Goal: Task Accomplishment & Management: Manage account settings

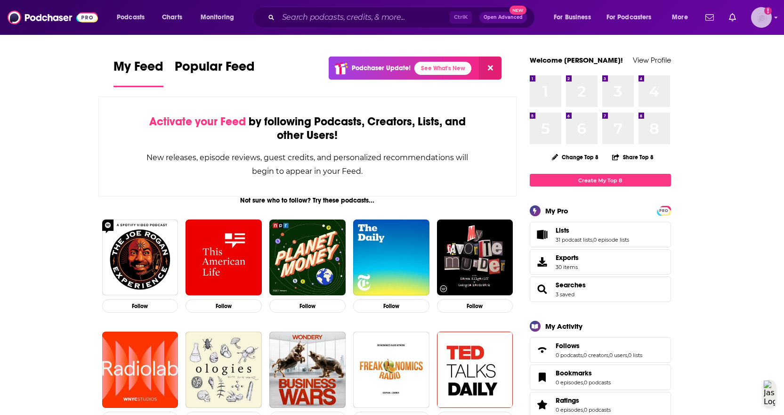
click at [771, 22] on div "Logged in as RebRoz5" at bounding box center [761, 17] width 21 height 21
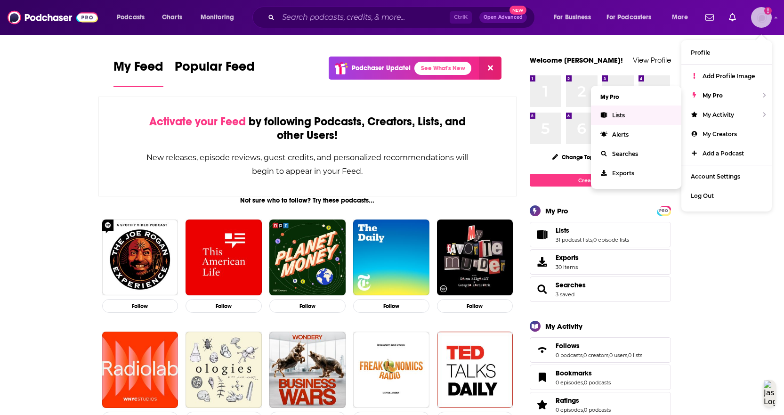
click at [623, 113] on span "Lists" at bounding box center [618, 115] width 13 height 7
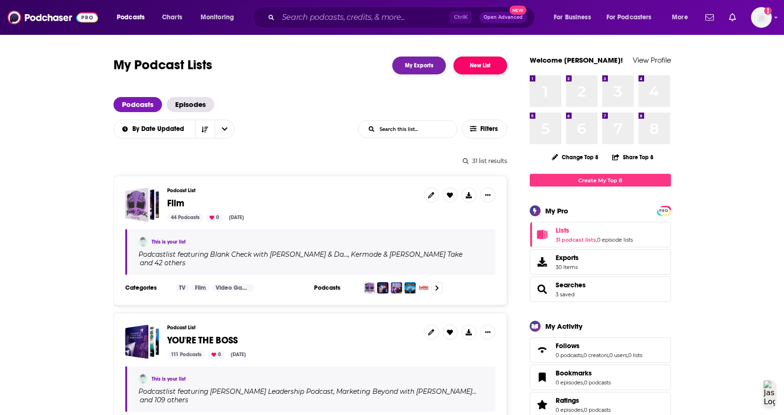
click at [474, 66] on button "New List" at bounding box center [481, 66] width 54 height 18
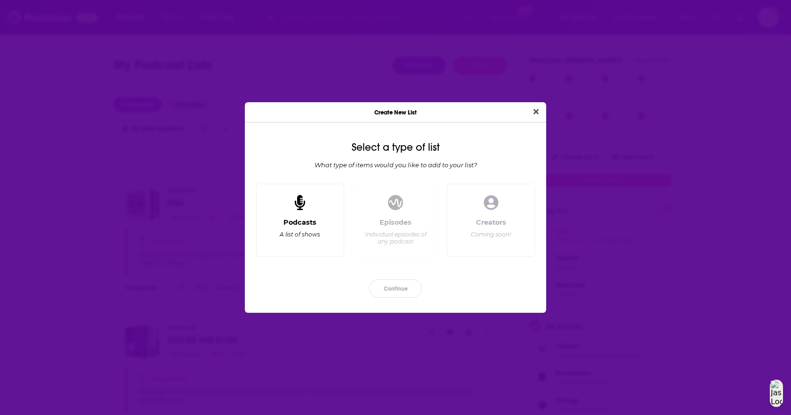
click at [287, 227] on div "Podcasts A list of shows" at bounding box center [300, 233] width 72 height 31
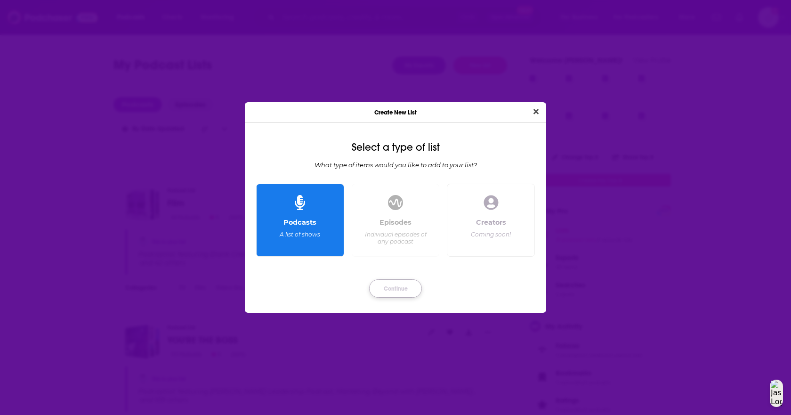
click at [393, 283] on button "Continue" at bounding box center [395, 288] width 53 height 18
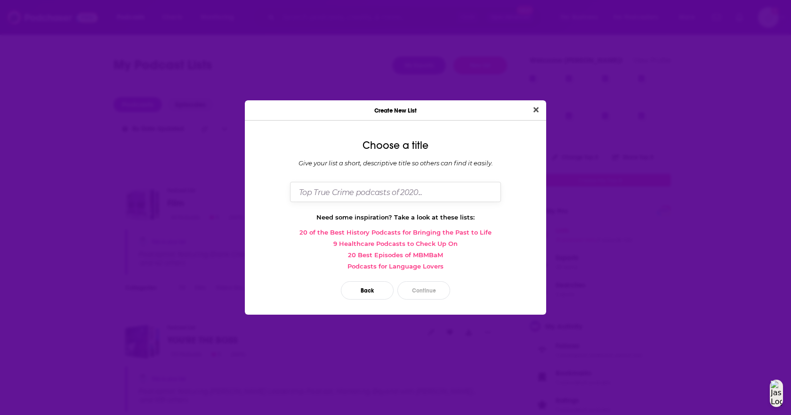
click at [364, 187] on input "Dialog" at bounding box center [395, 192] width 211 height 20
type input "True Crime / Black Dahlia"
click at [432, 285] on button "Continue" at bounding box center [424, 290] width 53 height 18
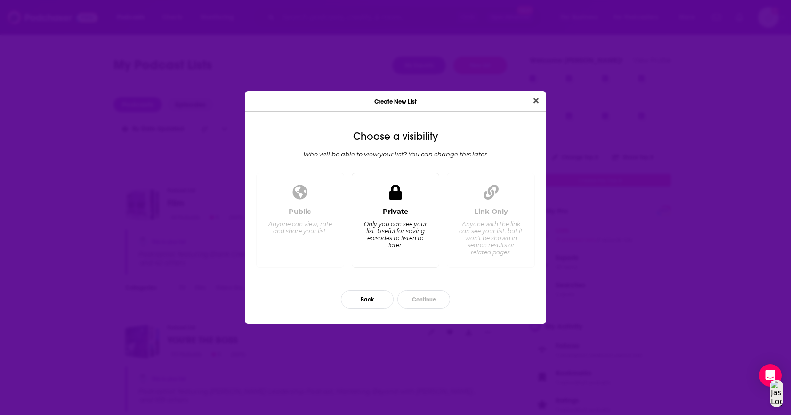
click at [395, 209] on div "Private" at bounding box center [395, 211] width 25 height 8
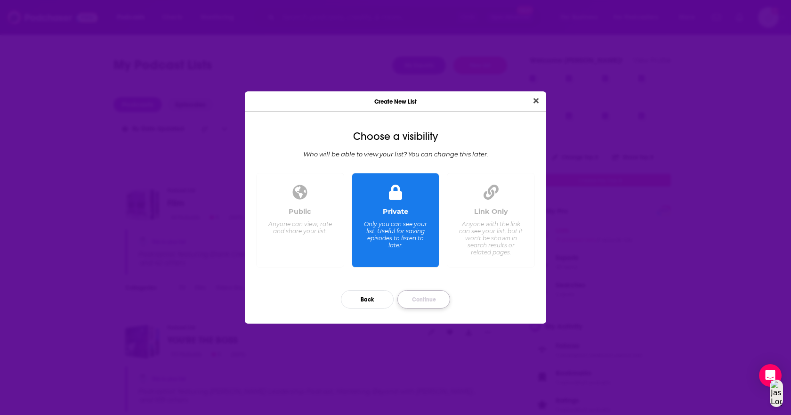
click at [434, 305] on button "Continue" at bounding box center [424, 299] width 53 height 18
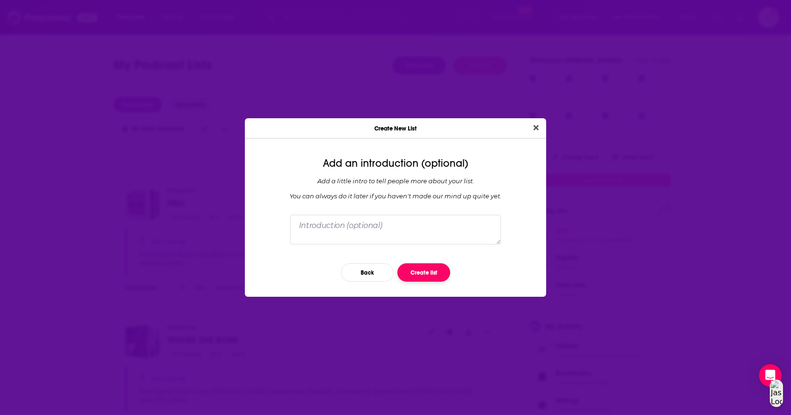
click at [440, 273] on button "Create list" at bounding box center [424, 272] width 53 height 18
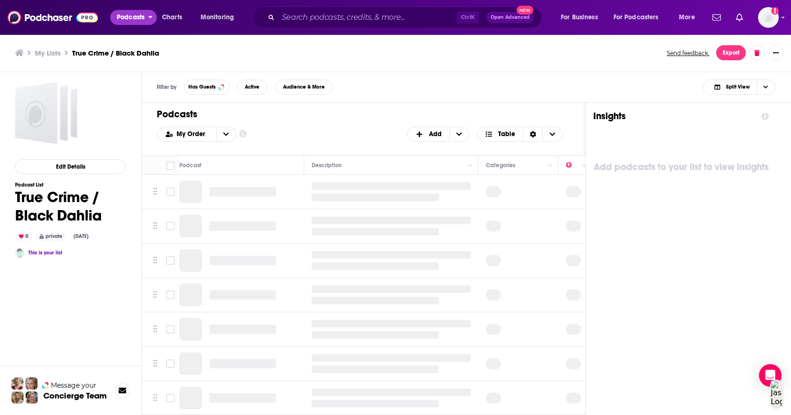
click at [140, 17] on span "Podcasts" at bounding box center [131, 17] width 28 height 13
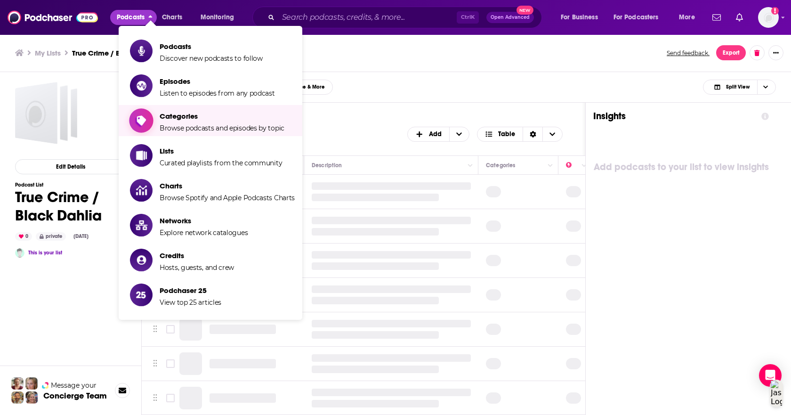
click at [172, 124] on span "Browse podcasts and episodes by topic" at bounding box center [222, 128] width 125 height 8
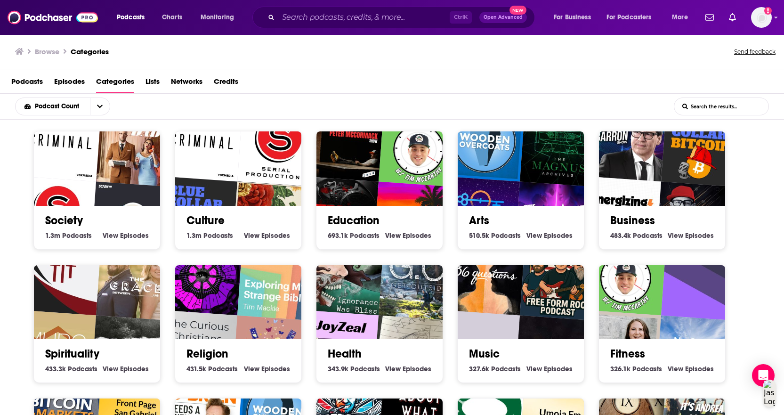
click at [713, 105] on input "List Search Input" at bounding box center [722, 106] width 94 height 17
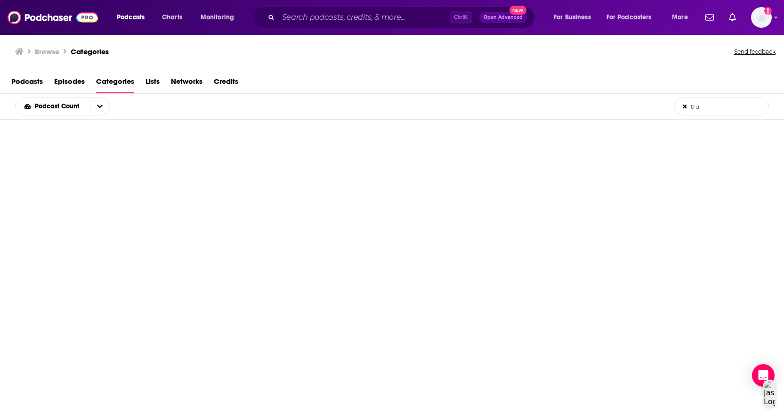
type input "true"
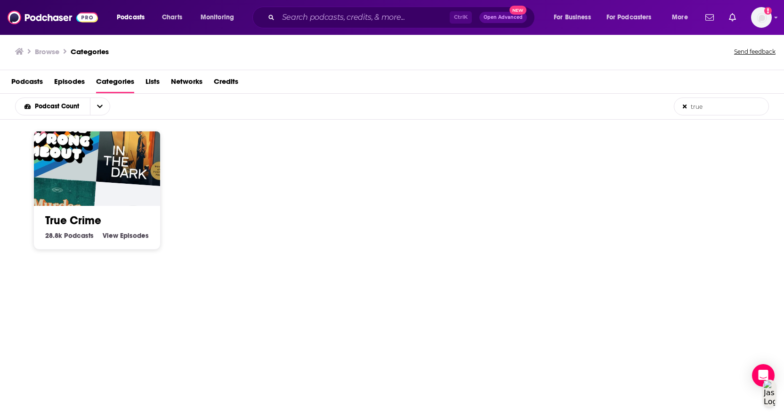
click at [119, 185] on img "The Lost Chapters" at bounding box center [131, 222] width 81 height 81
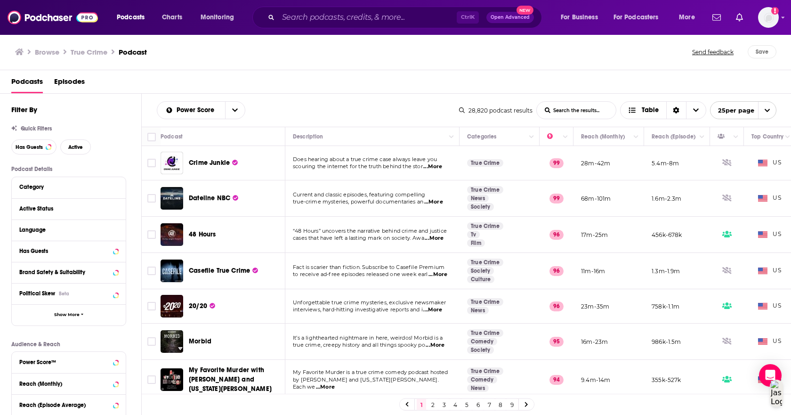
click at [118, 251] on div "Has Guests" at bounding box center [69, 251] width 114 height 21
click at [102, 252] on icon at bounding box center [104, 251] width 8 height 8
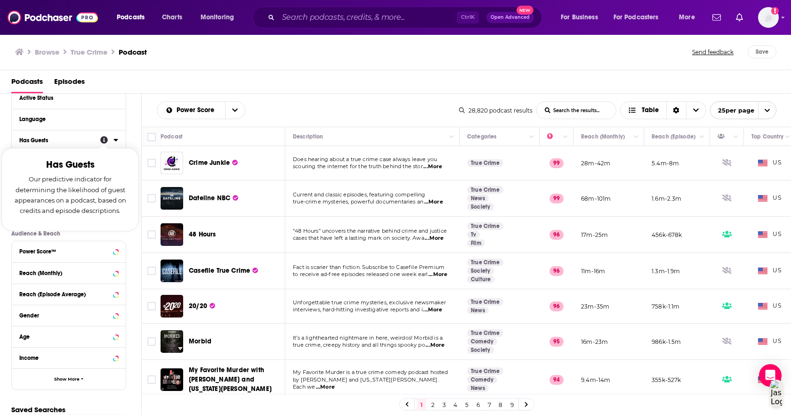
scroll to position [94, 0]
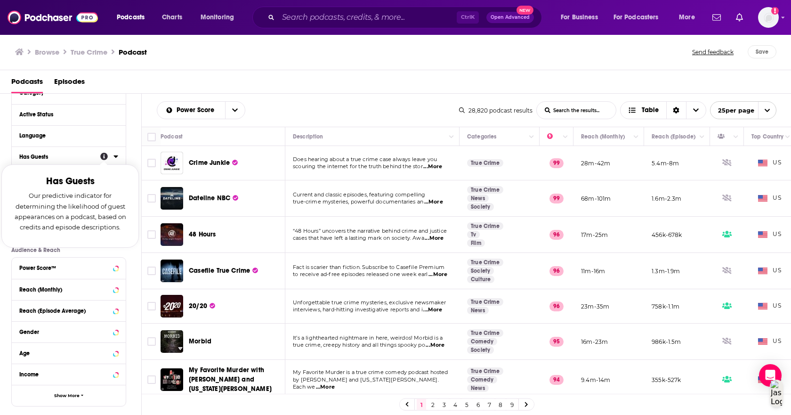
click at [112, 154] on div "Has Guests Our predictive indicator for determining the likelihood of guest app…" at bounding box center [109, 157] width 18 height 12
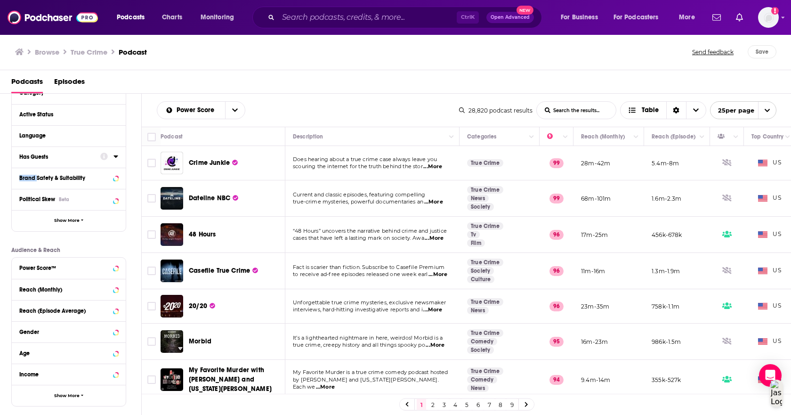
click at [112, 154] on div at bounding box center [109, 157] width 18 height 12
click at [119, 158] on div "Has Guests" at bounding box center [69, 157] width 114 height 21
click at [33, 156] on div "Has Guests" at bounding box center [56, 157] width 75 height 7
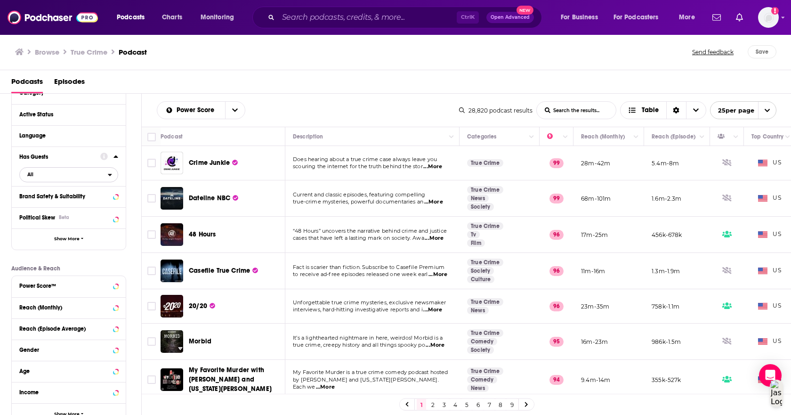
click at [75, 175] on span "All" at bounding box center [64, 174] width 88 height 12
click at [43, 208] on span "Has guests" at bounding box center [52, 205] width 57 height 5
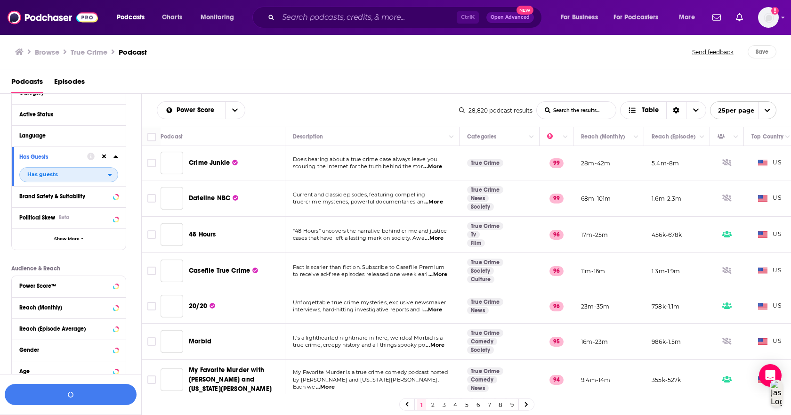
scroll to position [118, 0]
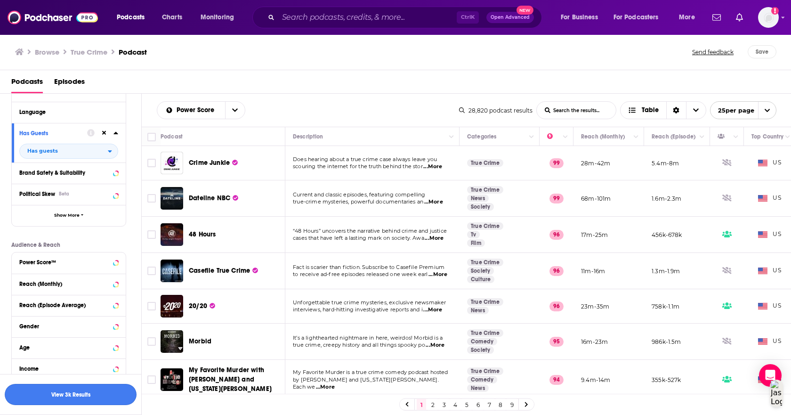
click at [91, 397] on button "View 3k Results" at bounding box center [71, 394] width 132 height 21
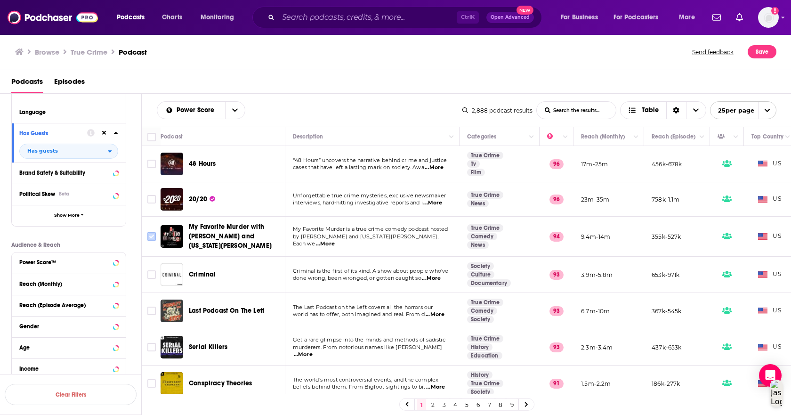
click at [147, 236] on input "Toggle select row" at bounding box center [151, 236] width 8 height 8
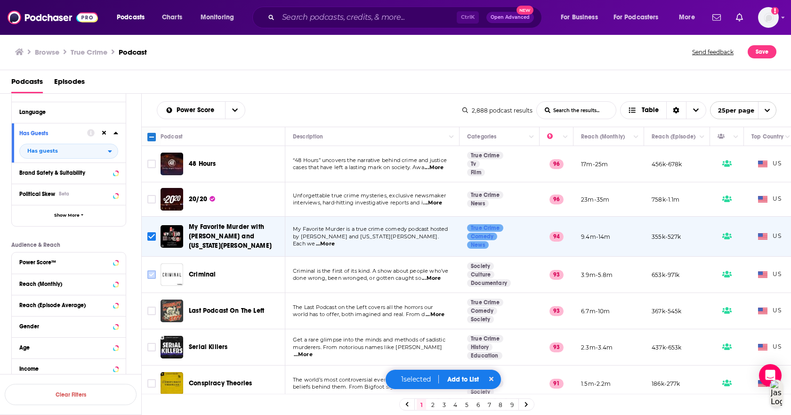
click at [149, 277] on input "Toggle select row" at bounding box center [151, 274] width 8 height 8
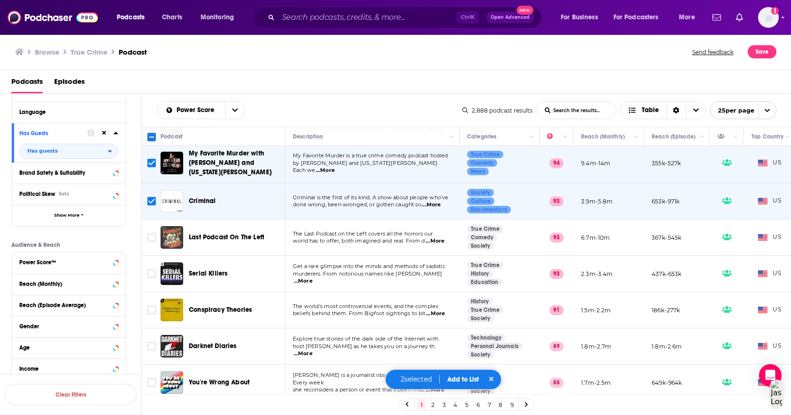
scroll to position [94, 0]
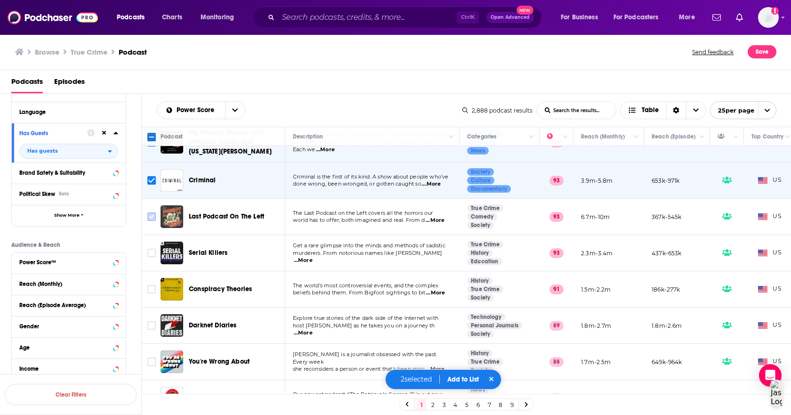
click at [149, 218] on input "Toggle select row" at bounding box center [151, 216] width 8 height 8
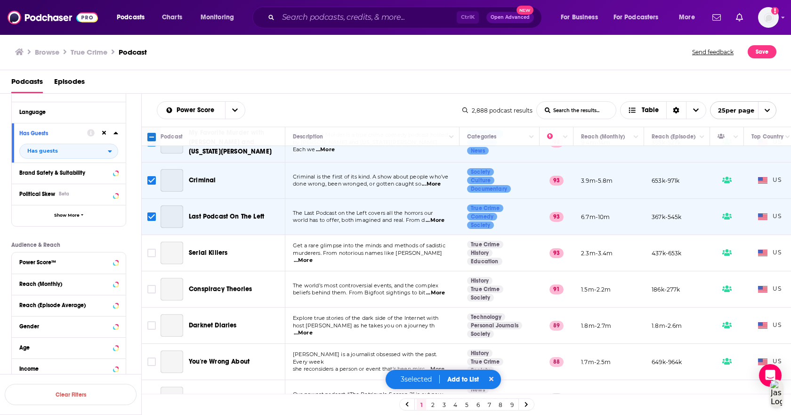
click at [148, 234] on td at bounding box center [151, 217] width 19 height 36
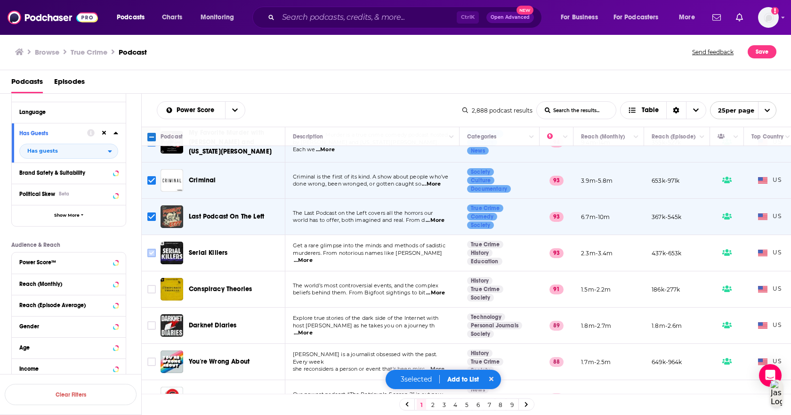
click at [150, 250] on input "Toggle select row" at bounding box center [151, 253] width 8 height 8
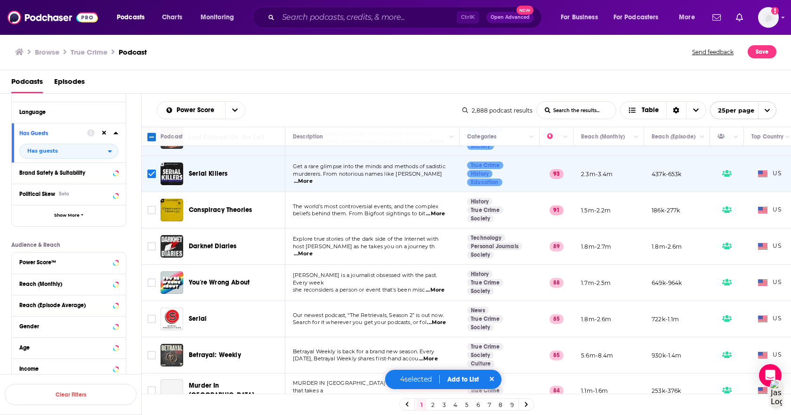
scroll to position [188, 0]
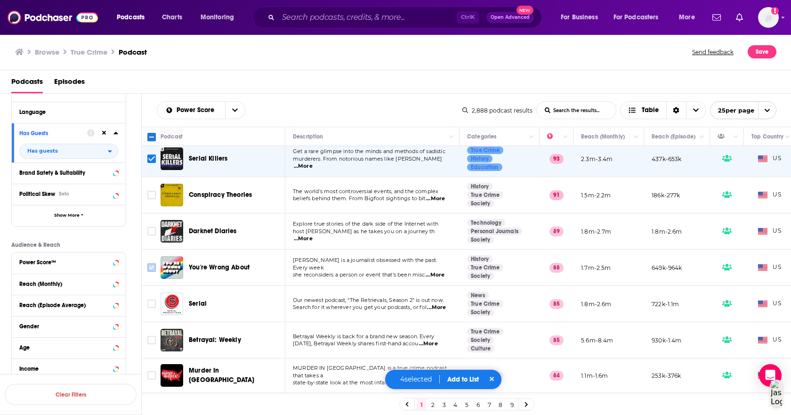
click at [152, 267] on input "Toggle select row" at bounding box center [151, 267] width 8 height 8
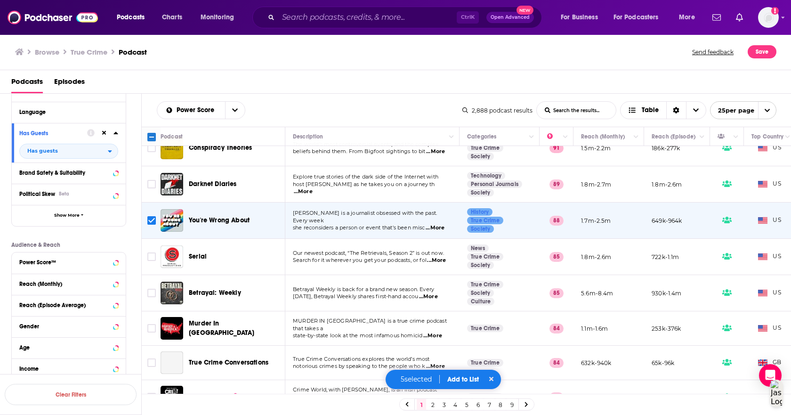
scroll to position [283, 0]
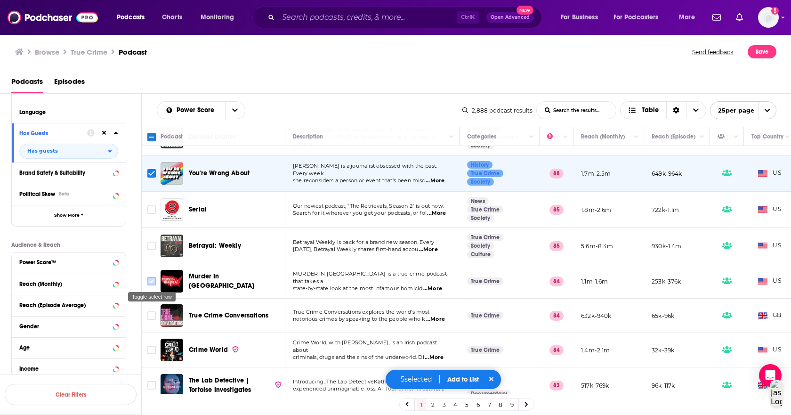
click at [152, 283] on input "Toggle select row" at bounding box center [151, 281] width 8 height 8
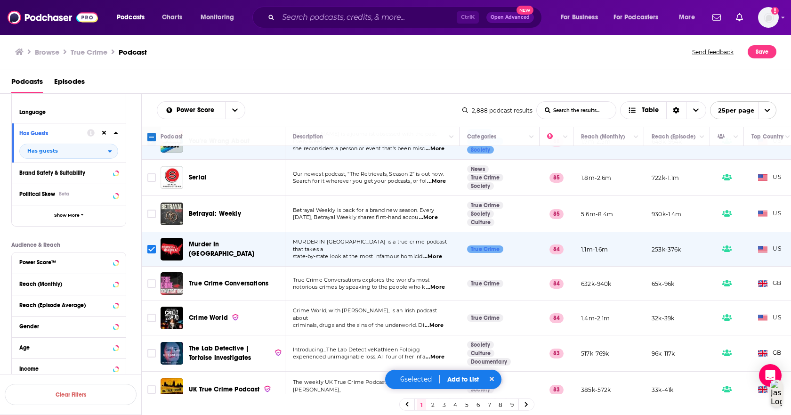
scroll to position [330, 0]
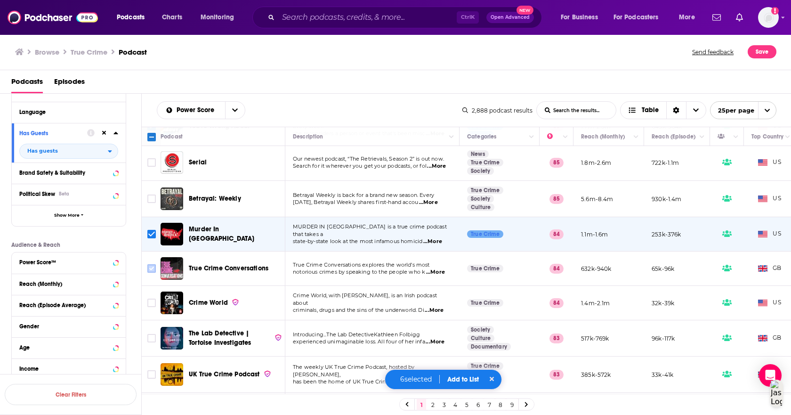
click at [152, 268] on input "Toggle select row" at bounding box center [151, 268] width 8 height 8
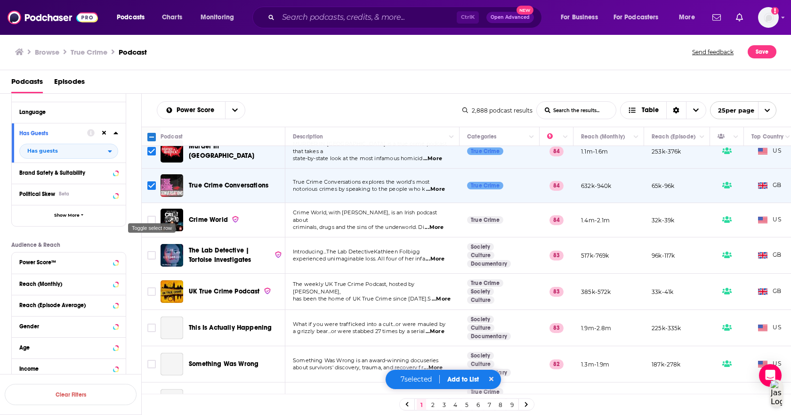
scroll to position [424, 0]
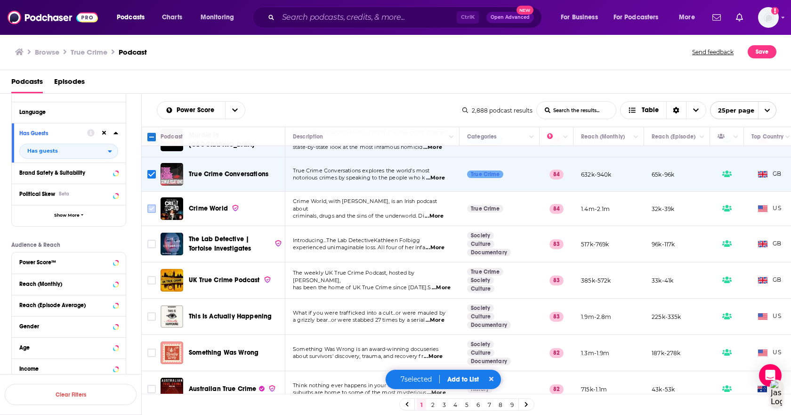
click at [152, 210] on input "Toggle select row" at bounding box center [151, 208] width 8 height 8
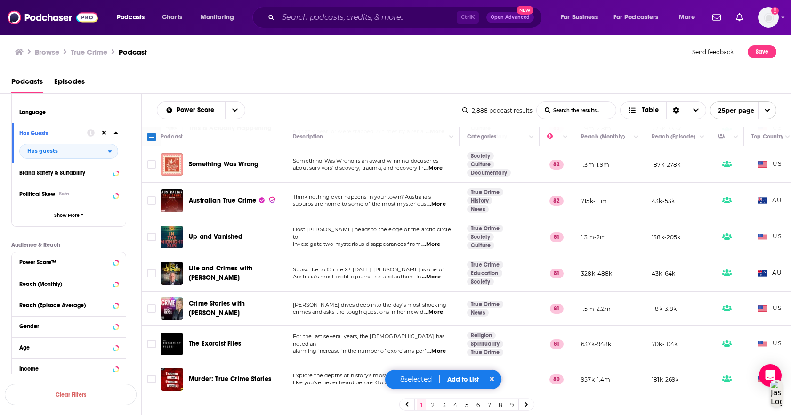
scroll to position [654, 0]
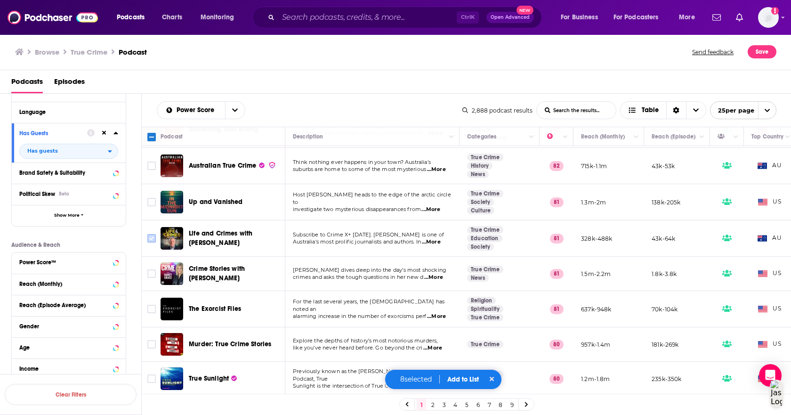
click at [157, 233] on icon "Toggle select row" at bounding box center [151, 238] width 11 height 11
click at [150, 234] on input "Toggle select row" at bounding box center [151, 238] width 8 height 8
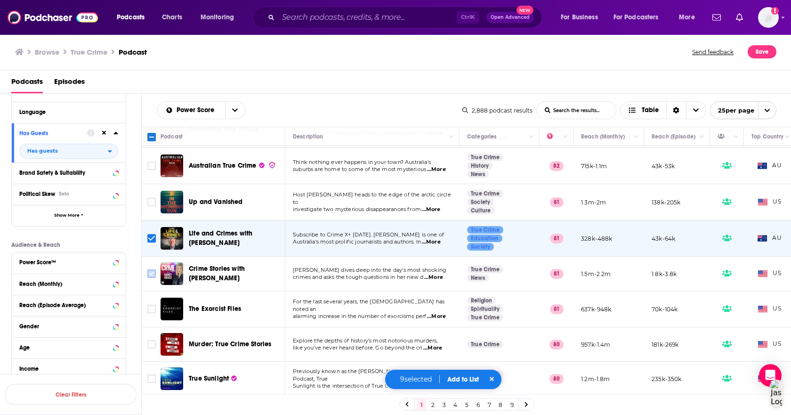
click at [153, 269] on input "Toggle select row" at bounding box center [151, 273] width 8 height 8
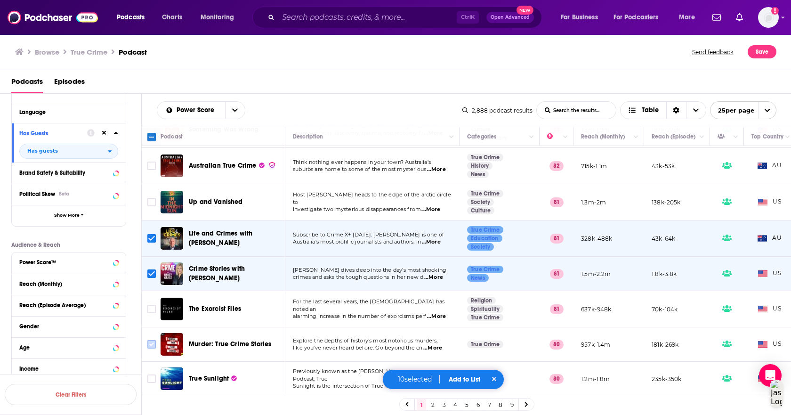
click at [150, 340] on input "Toggle select row" at bounding box center [151, 344] width 8 height 8
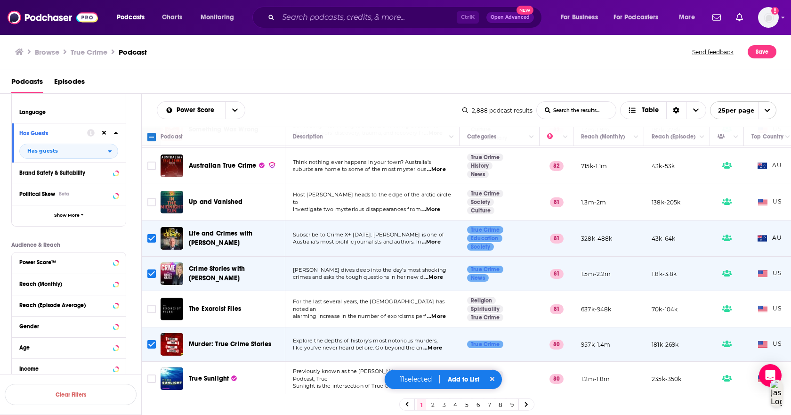
click at [492, 375] on button at bounding box center [493, 379] width 10 height 9
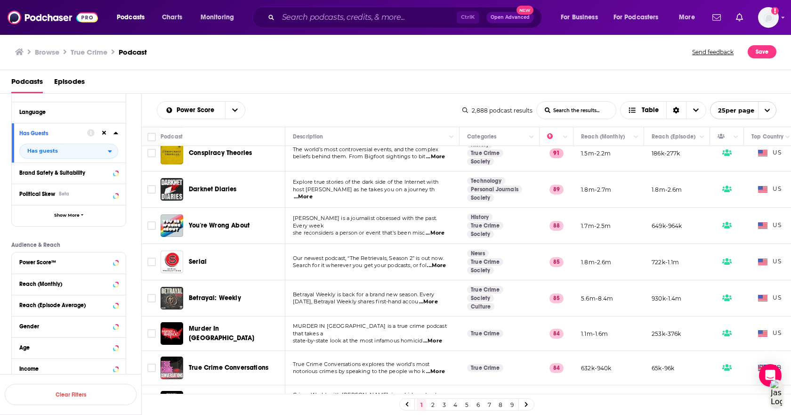
scroll to position [0, 0]
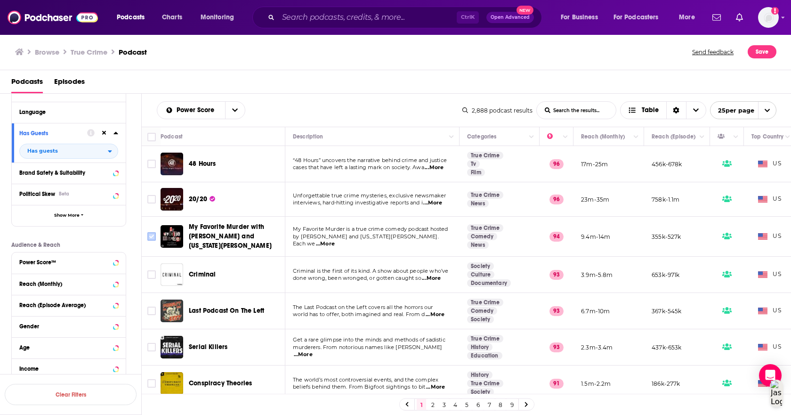
click at [152, 235] on input "Toggle select row" at bounding box center [151, 236] width 8 height 8
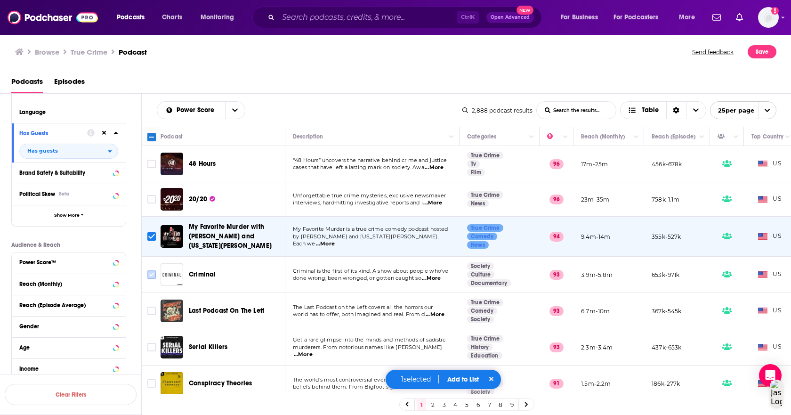
click at [152, 276] on input "Toggle select row" at bounding box center [151, 274] width 8 height 8
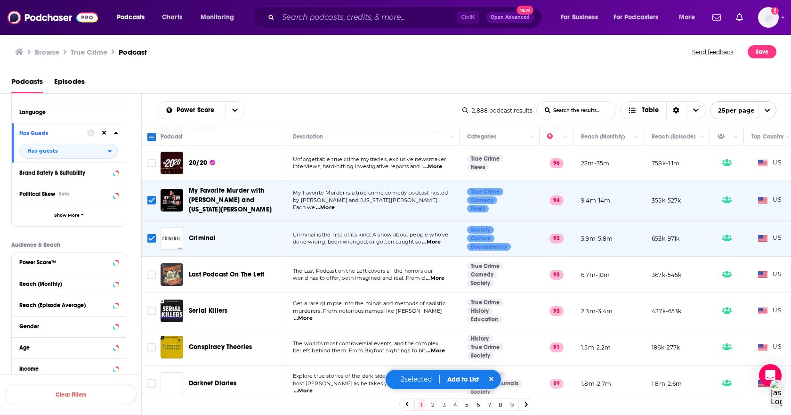
scroll to position [94, 0]
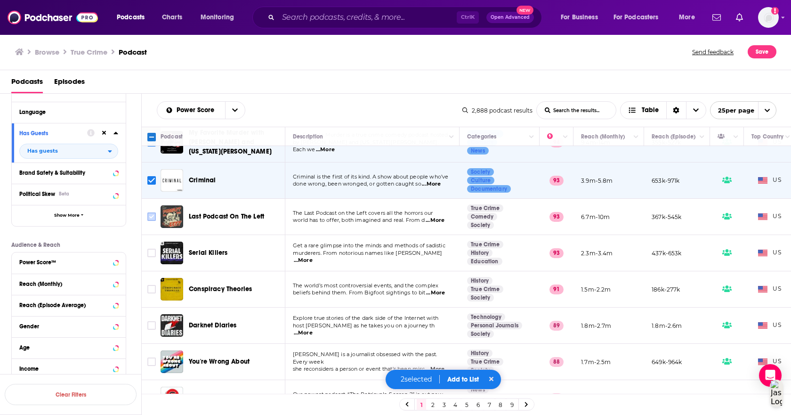
click at [147, 217] on input "Toggle select row" at bounding box center [151, 216] width 8 height 8
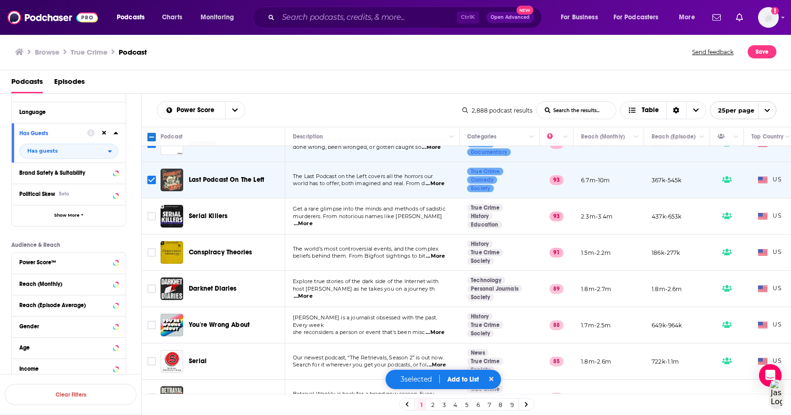
scroll to position [141, 0]
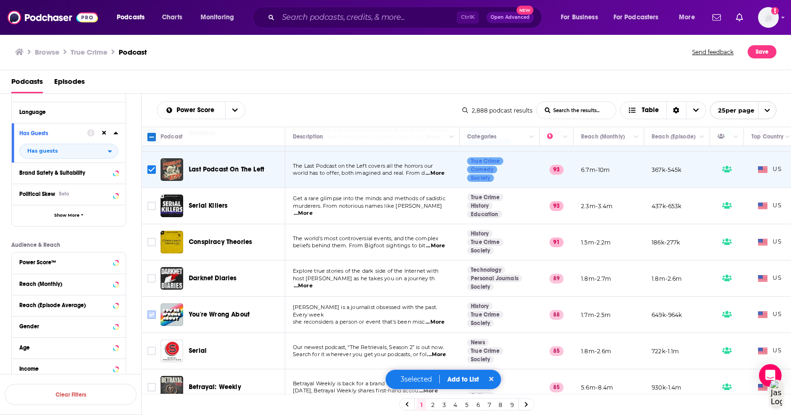
click at [152, 317] on input "Toggle select row" at bounding box center [151, 314] width 8 height 8
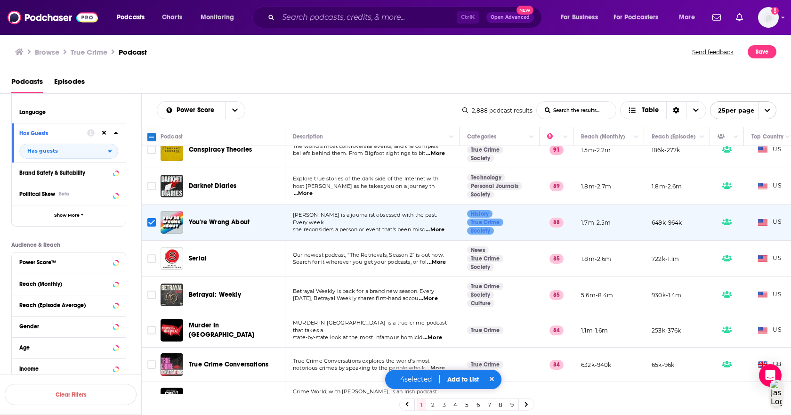
scroll to position [283, 0]
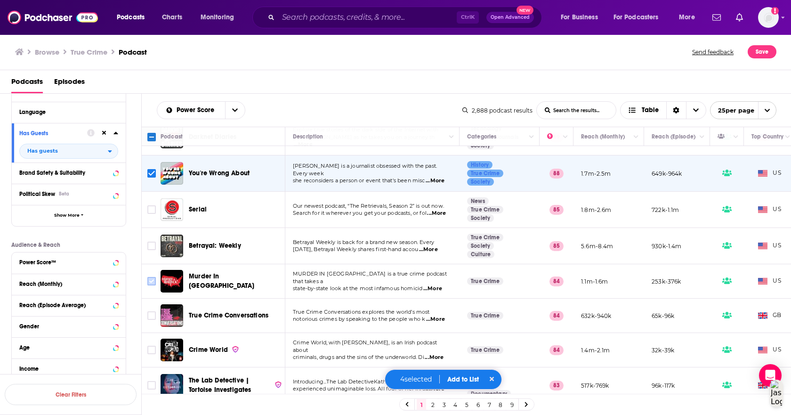
click at [149, 280] on input "Toggle select row" at bounding box center [151, 281] width 8 height 8
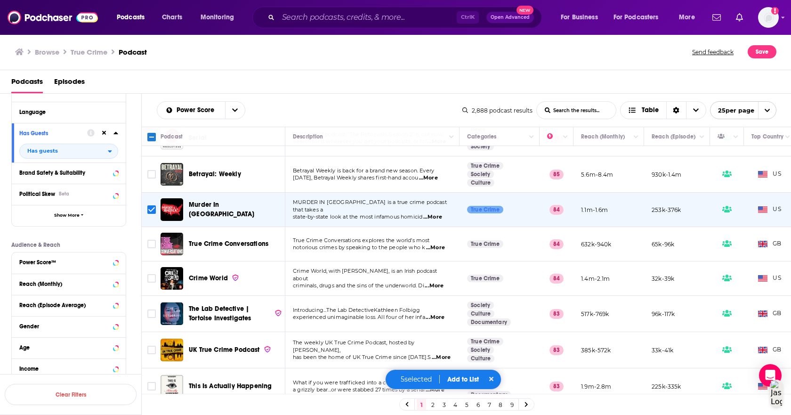
scroll to position [377, 0]
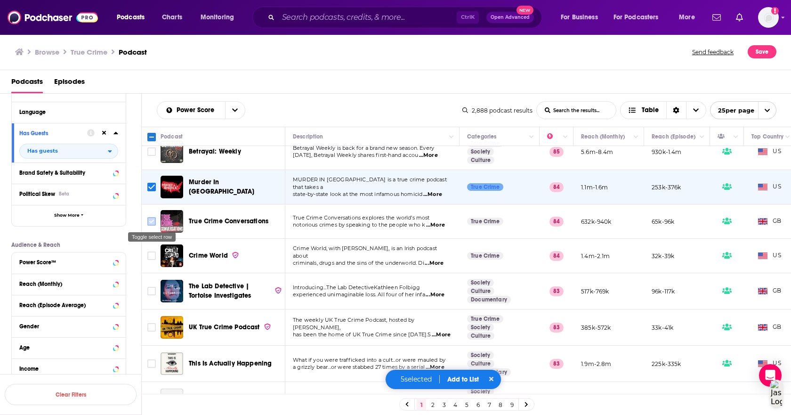
click at [153, 221] on input "Toggle select row" at bounding box center [151, 221] width 8 height 8
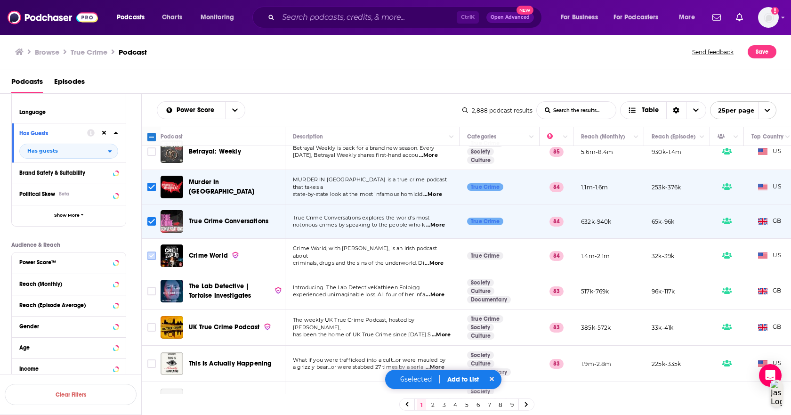
click at [149, 258] on input "Toggle select row" at bounding box center [151, 256] width 8 height 8
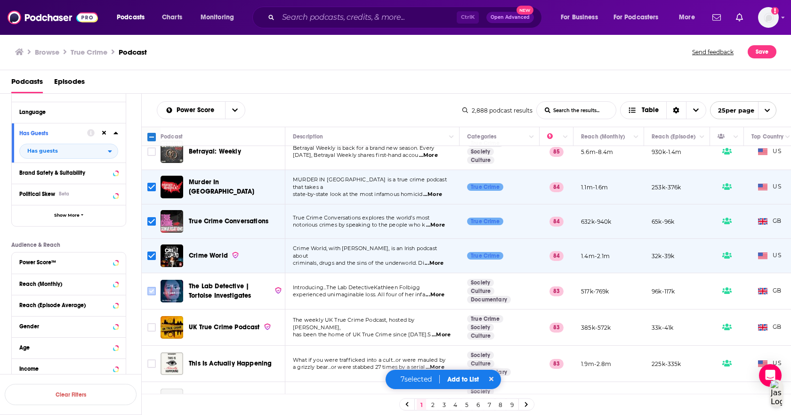
click at [149, 293] on input "Toggle select row" at bounding box center [151, 291] width 8 height 8
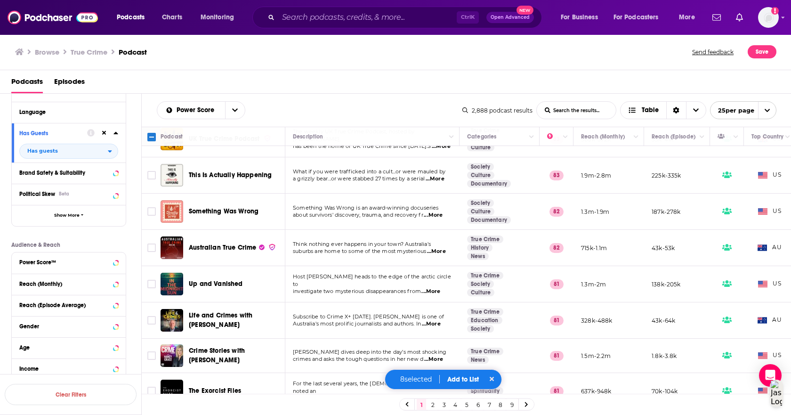
scroll to position [612, 0]
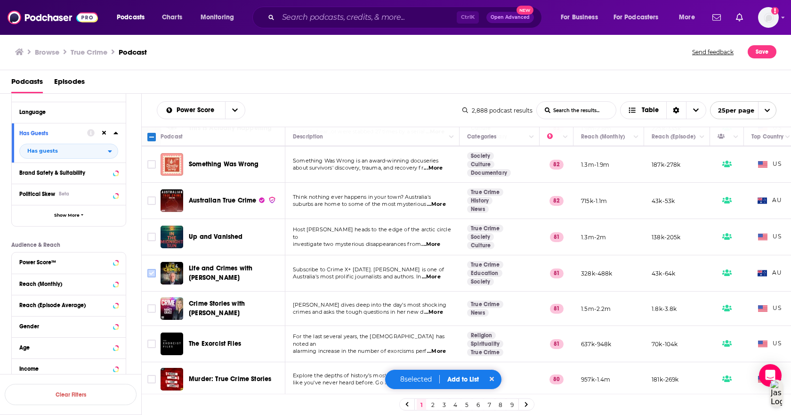
click at [150, 270] on input "Toggle select row" at bounding box center [151, 273] width 8 height 8
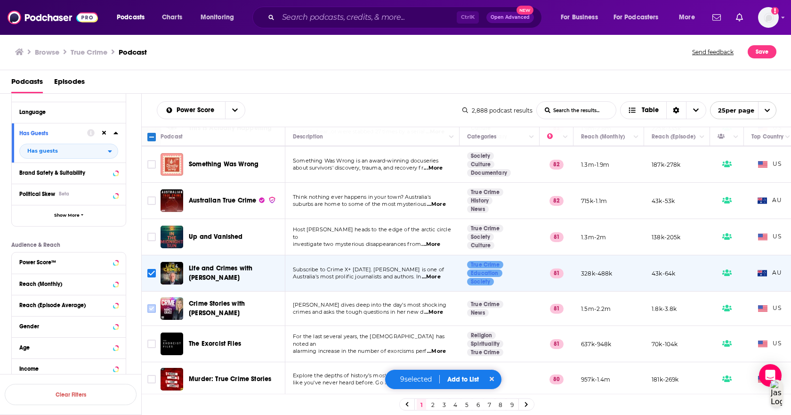
click at [155, 309] on input "Toggle select row" at bounding box center [151, 308] width 8 height 8
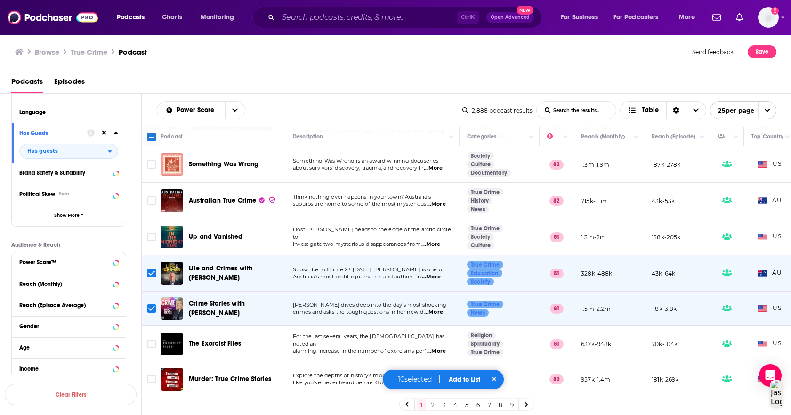
scroll to position [654, 0]
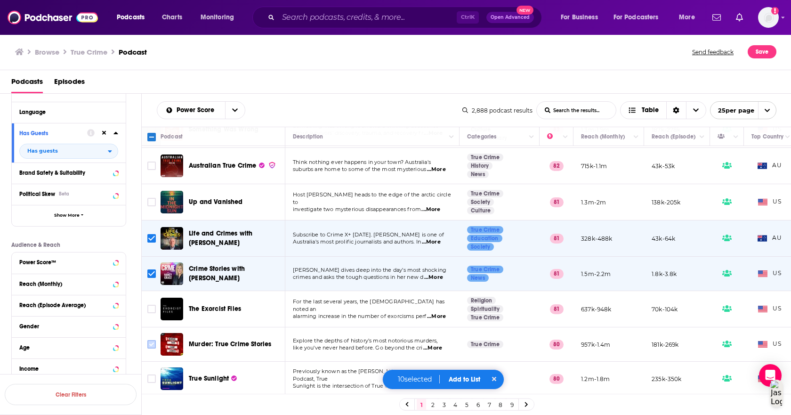
click at [153, 340] on input "Toggle select row" at bounding box center [151, 344] width 8 height 8
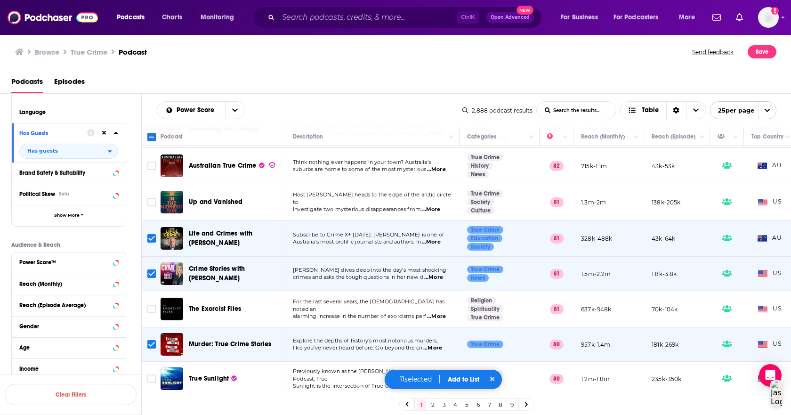
click at [458, 381] on button "Add to List" at bounding box center [463, 379] width 47 height 8
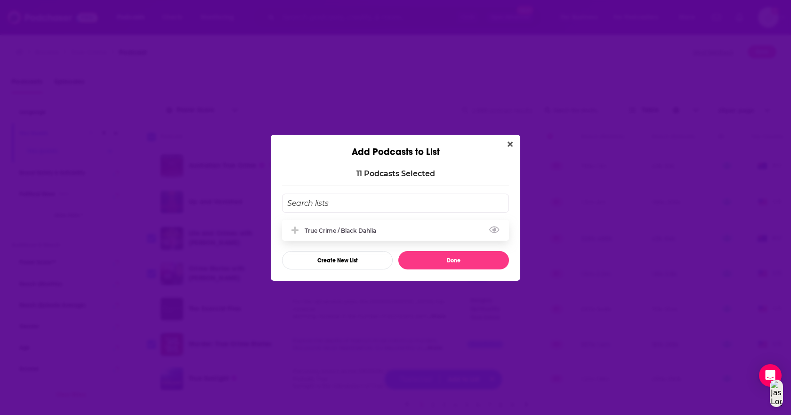
click at [361, 225] on div "True Crime / Black Dahlia" at bounding box center [395, 230] width 227 height 21
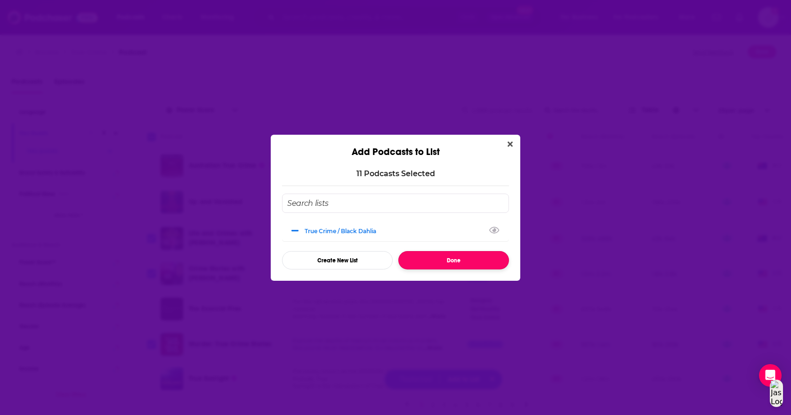
click at [438, 262] on button "Done" at bounding box center [454, 260] width 111 height 18
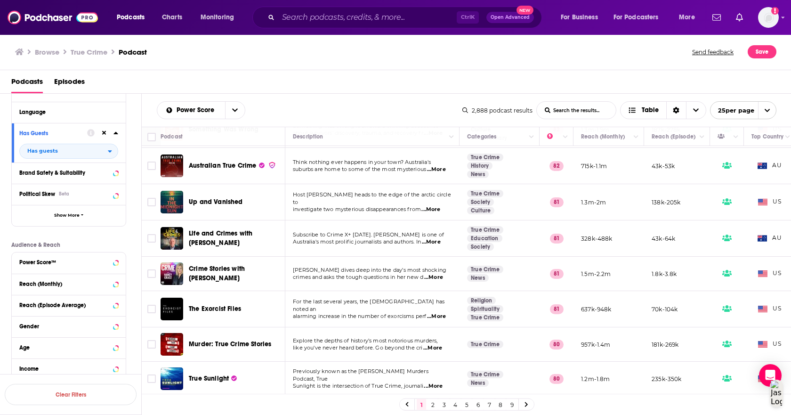
click at [433, 406] on link "2" at bounding box center [432, 404] width 9 height 11
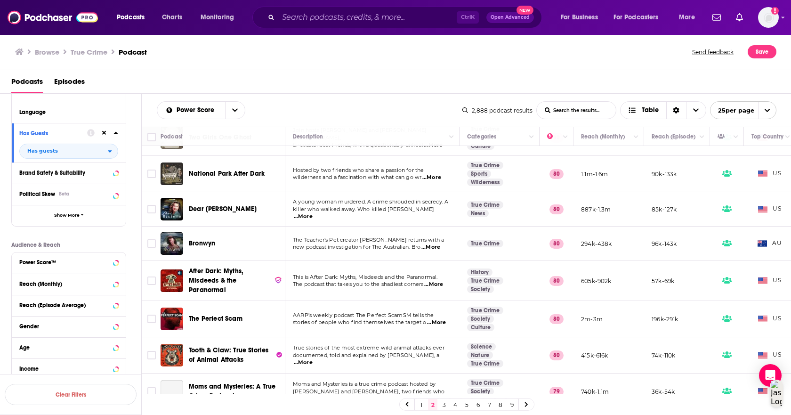
scroll to position [47, 0]
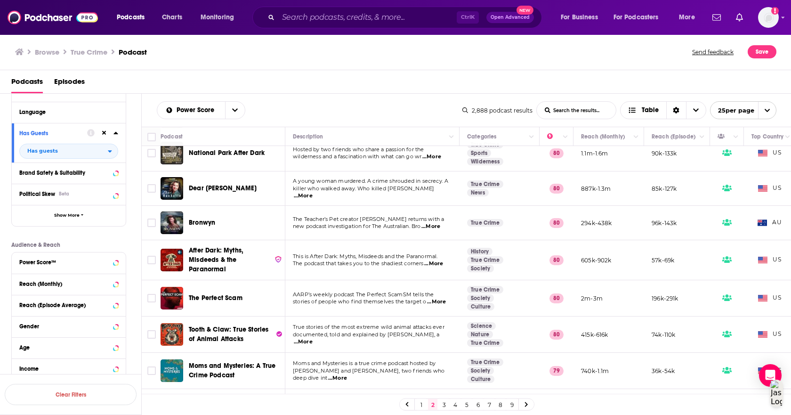
click at [437, 261] on span "...More" at bounding box center [433, 264] width 19 height 8
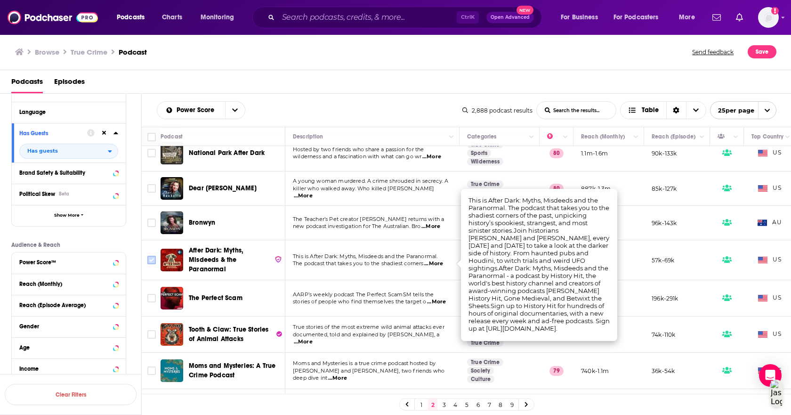
click at [154, 260] on input "Toggle select row" at bounding box center [151, 260] width 8 height 8
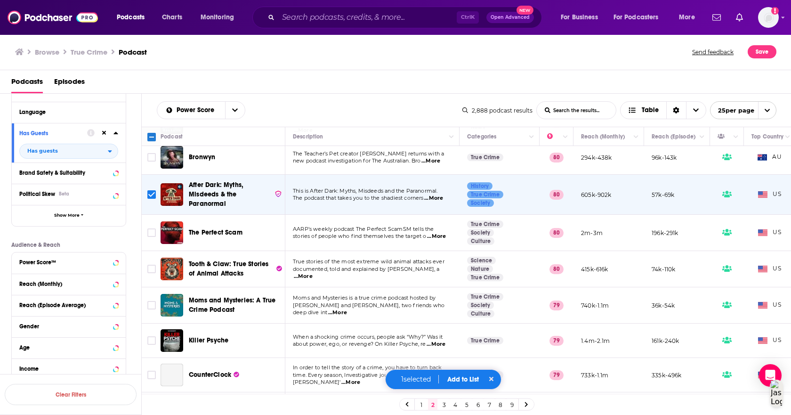
scroll to position [141, 0]
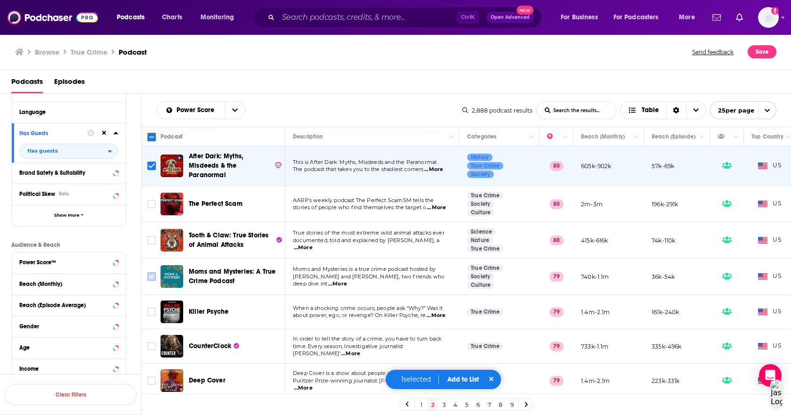
click at [148, 275] on input "Toggle select row" at bounding box center [151, 276] width 8 height 8
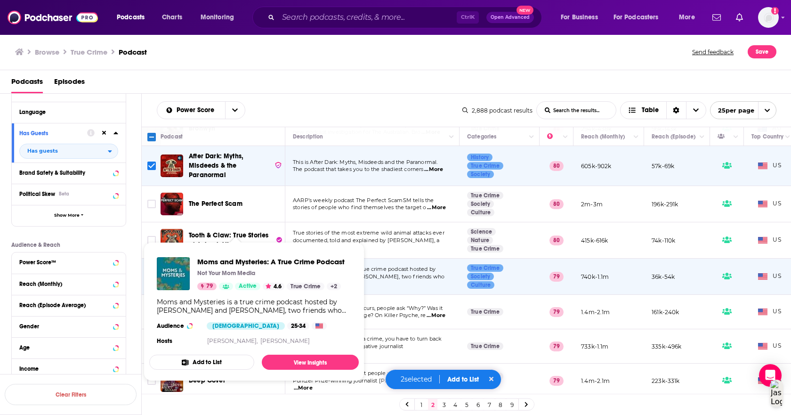
scroll to position [188, 0]
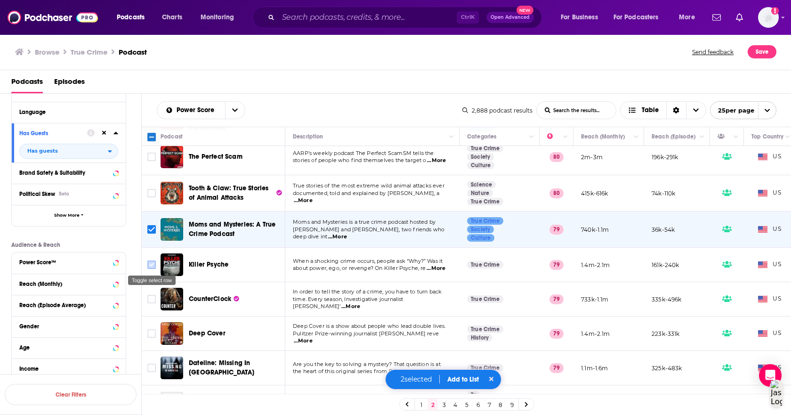
click at [150, 263] on input "Toggle select row" at bounding box center [151, 265] width 8 height 8
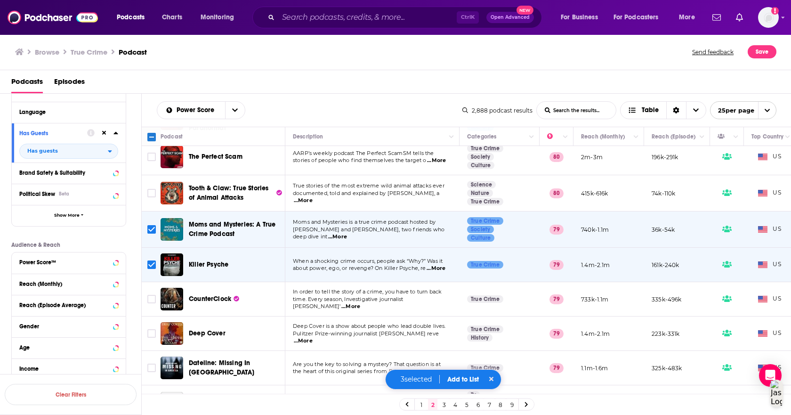
click at [360, 303] on span "...More" at bounding box center [351, 307] width 19 height 8
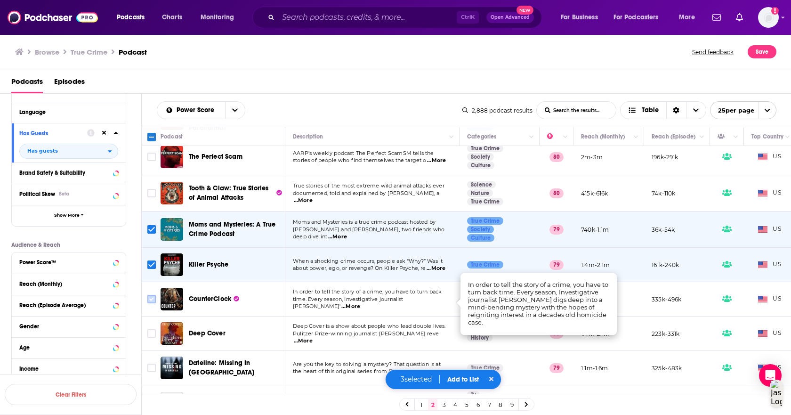
click at [151, 299] on input "Toggle select row" at bounding box center [151, 299] width 8 height 8
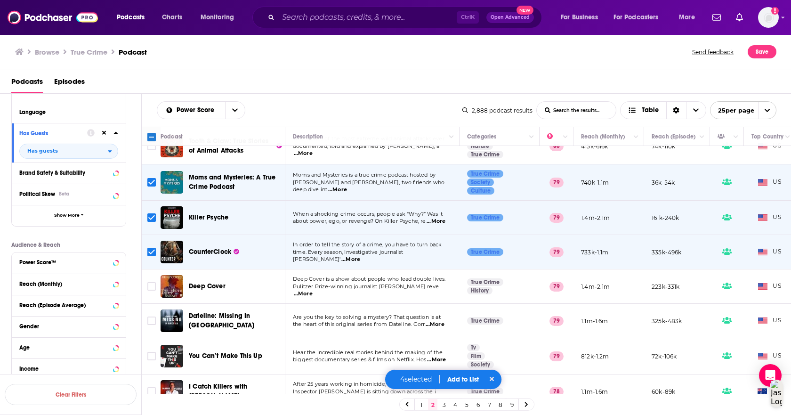
scroll to position [283, 0]
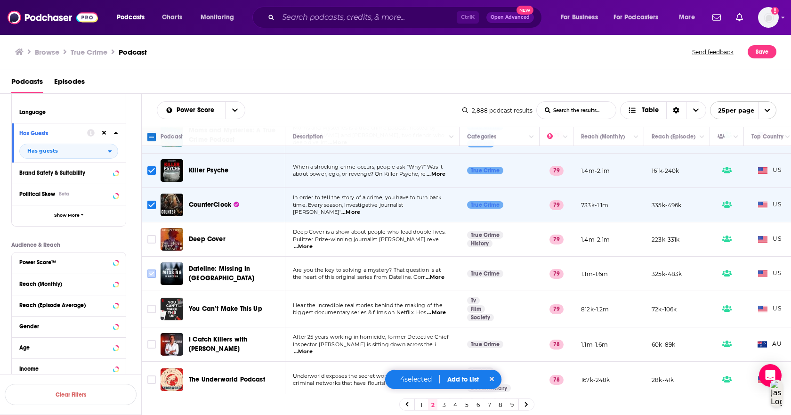
click at [149, 274] on input "Toggle select row" at bounding box center [151, 273] width 8 height 8
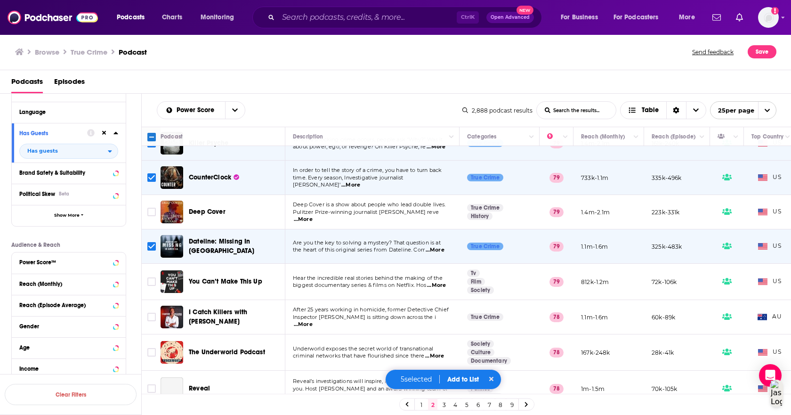
scroll to position [330, 0]
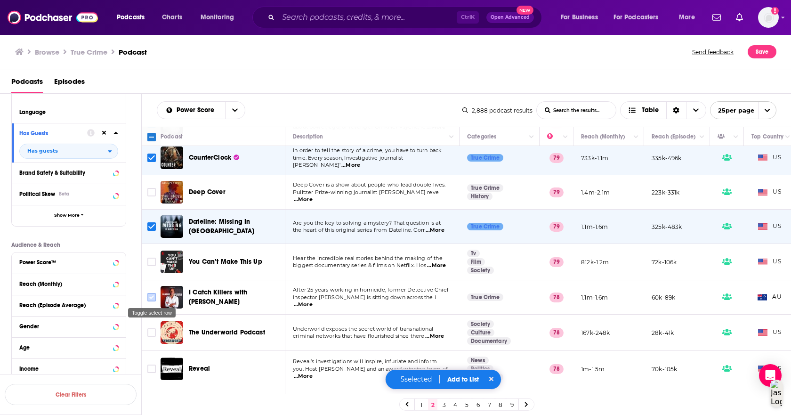
click at [151, 298] on input "Toggle select row" at bounding box center [151, 297] width 8 height 8
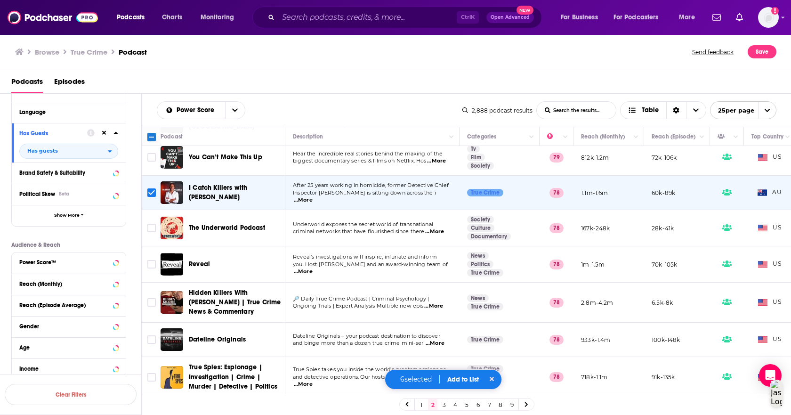
scroll to position [471, 0]
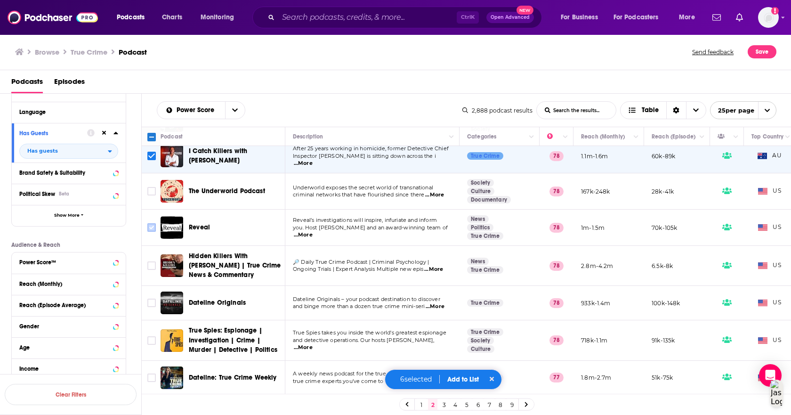
click at [149, 228] on input "Toggle select row" at bounding box center [151, 227] width 8 height 8
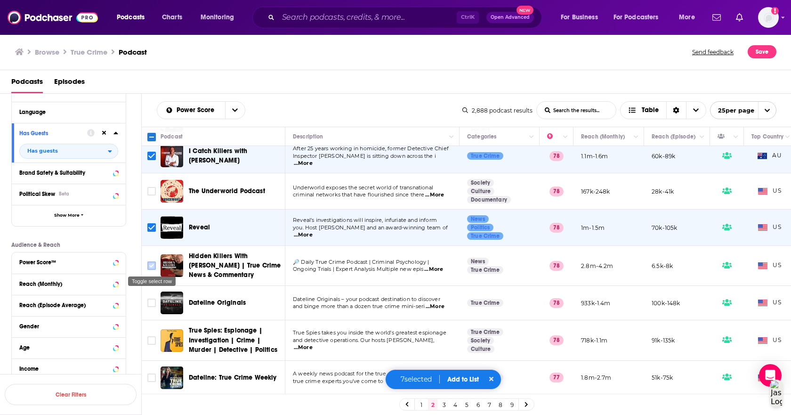
click at [152, 266] on input "Toggle select row" at bounding box center [151, 265] width 8 height 8
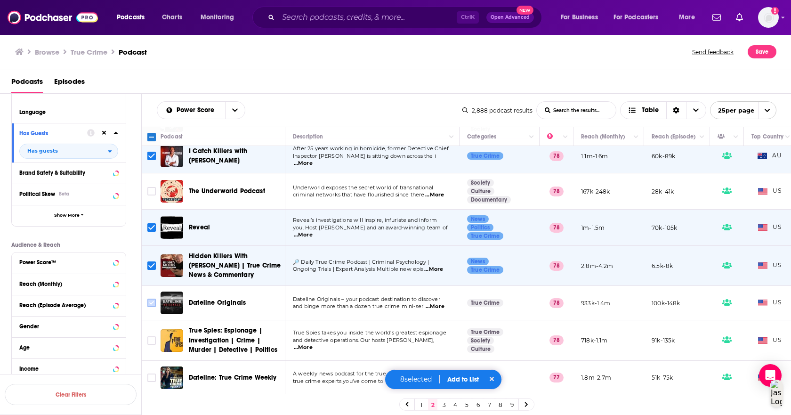
click at [150, 305] on input "Toggle select row" at bounding box center [151, 303] width 8 height 8
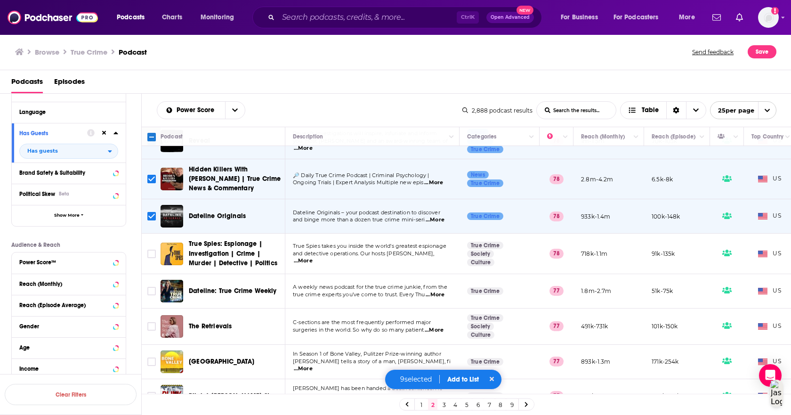
scroll to position [565, 0]
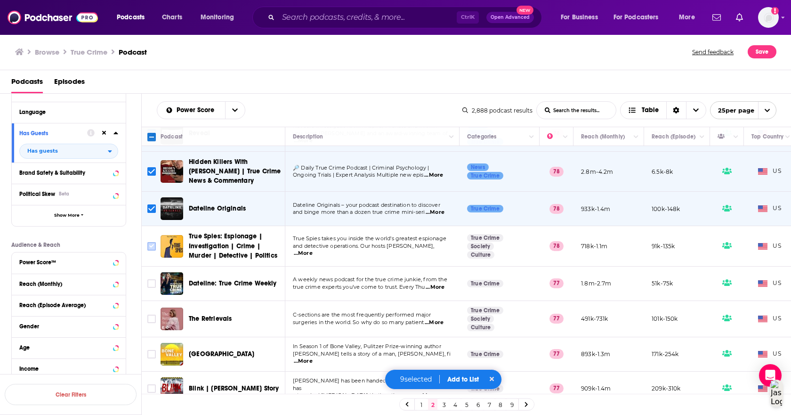
click at [152, 249] on input "Toggle select row" at bounding box center [151, 246] width 8 height 8
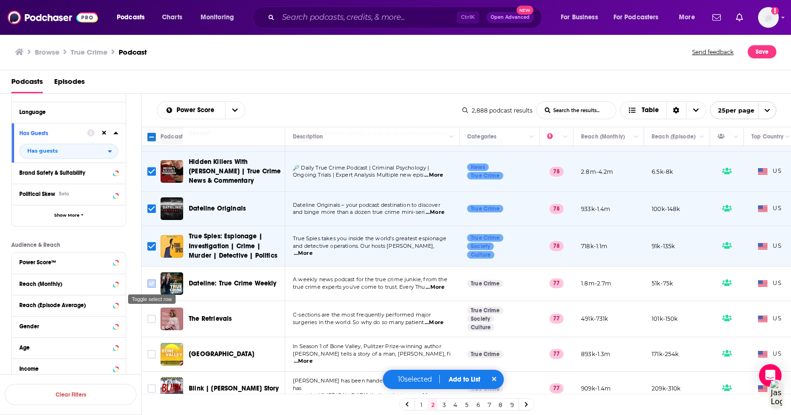
click at [153, 284] on input "Toggle select row" at bounding box center [151, 283] width 8 height 8
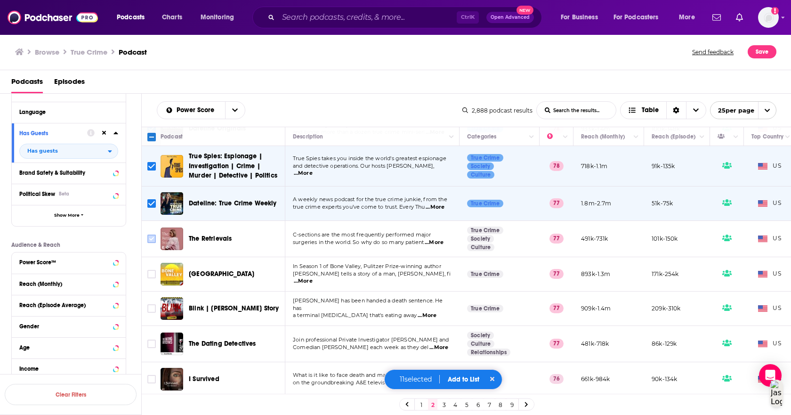
scroll to position [652, 0]
click at [477, 379] on button "Add to List" at bounding box center [463, 379] width 47 height 8
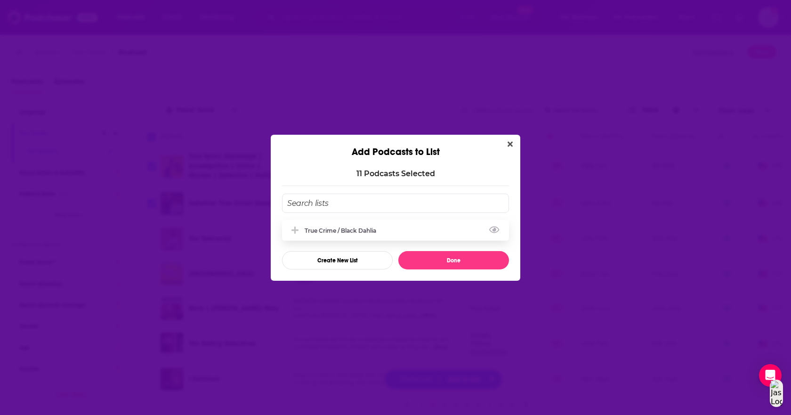
click at [363, 229] on div "True Crime / Black Dahlia" at bounding box center [343, 230] width 77 height 7
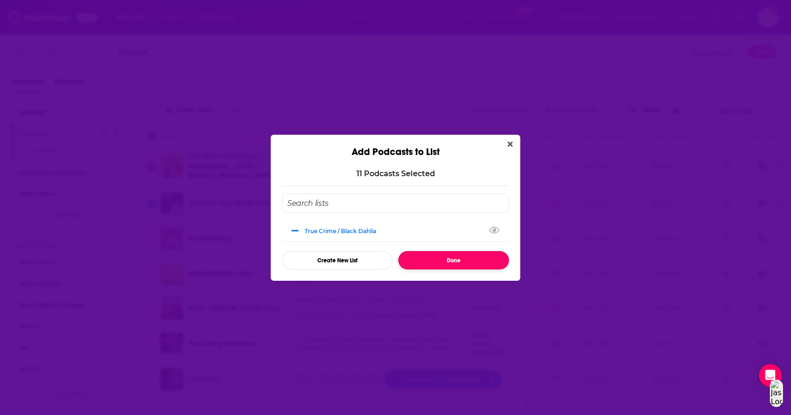
click at [446, 261] on button "Done" at bounding box center [454, 260] width 111 height 18
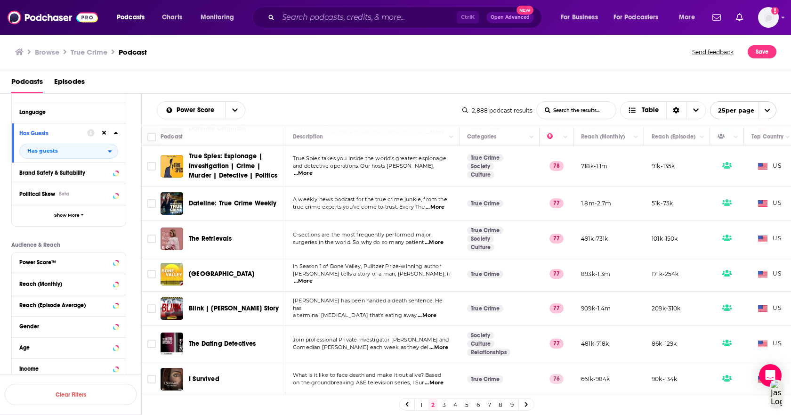
click at [444, 405] on link "3" at bounding box center [444, 404] width 9 height 11
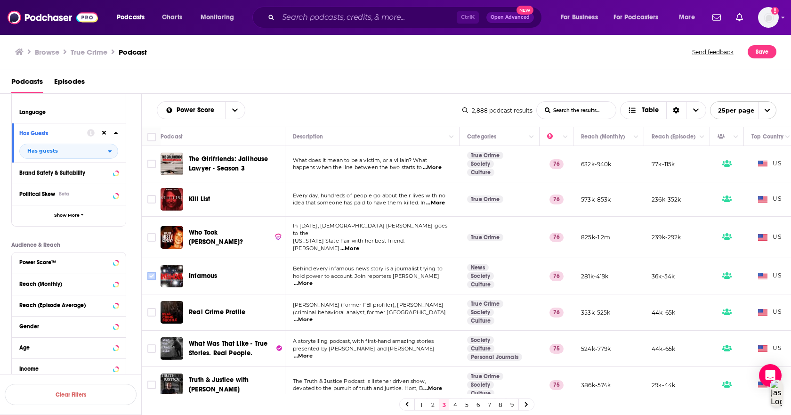
click at [152, 272] on input "Toggle select row" at bounding box center [151, 276] width 8 height 8
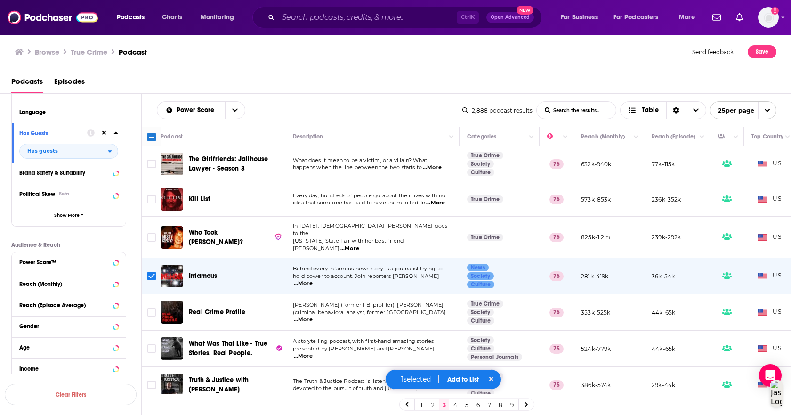
scroll to position [47, 0]
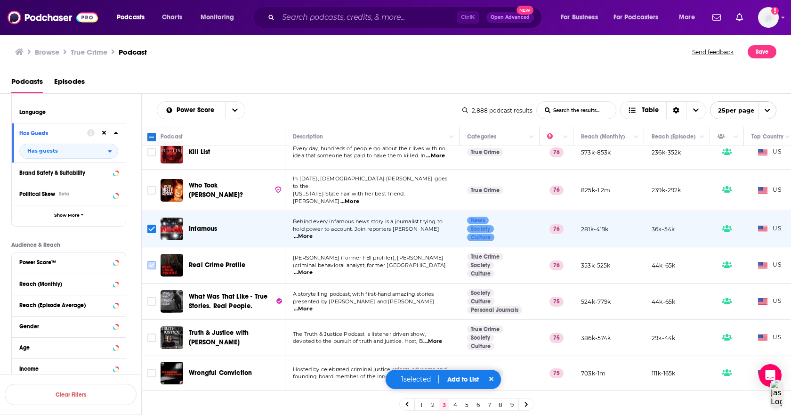
click at [152, 261] on input "Toggle select row" at bounding box center [151, 265] width 8 height 8
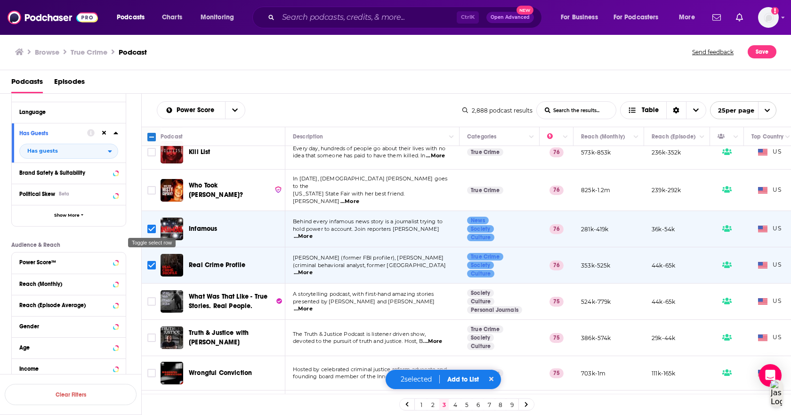
scroll to position [94, 0]
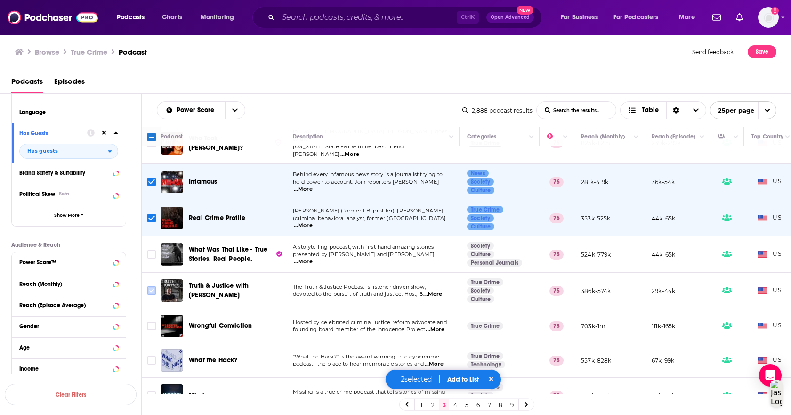
click at [151, 286] on input "Toggle select row" at bounding box center [151, 290] width 8 height 8
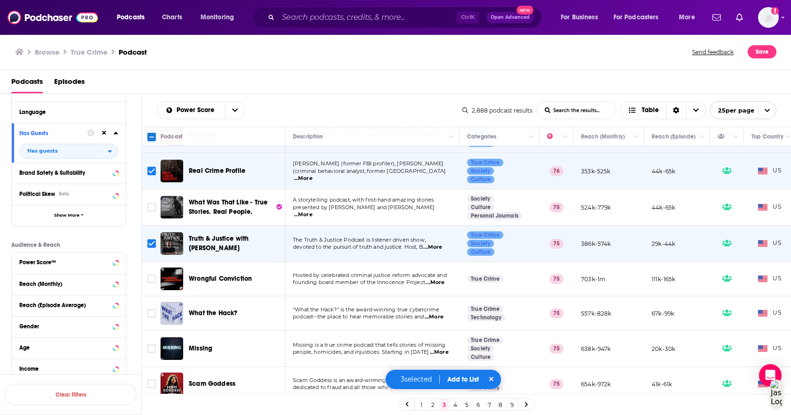
scroll to position [188, 0]
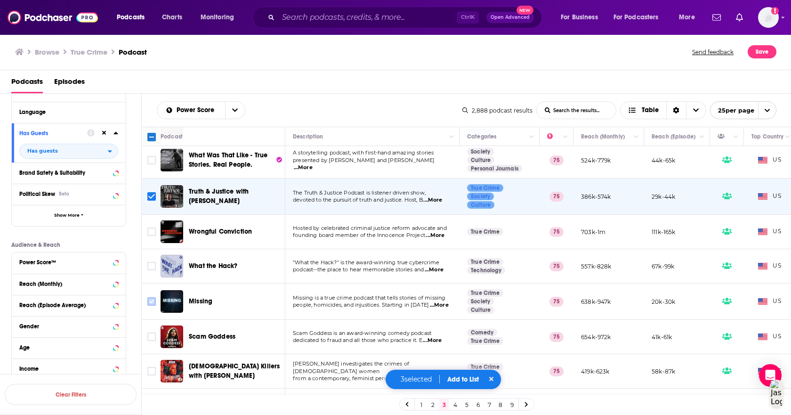
click at [152, 297] on input "Toggle select row" at bounding box center [151, 301] width 8 height 8
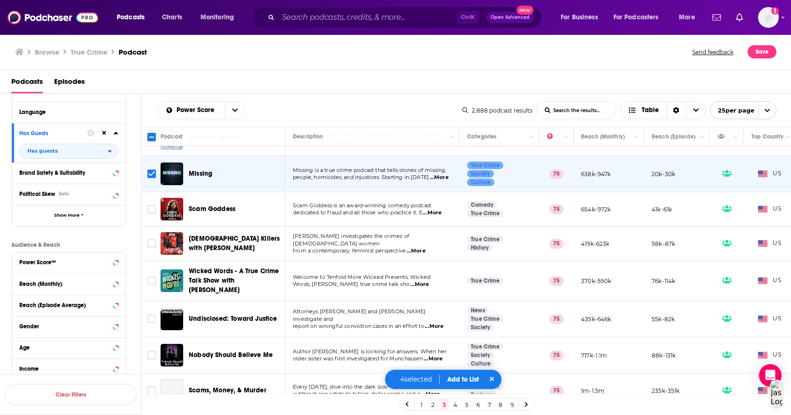
scroll to position [330, 0]
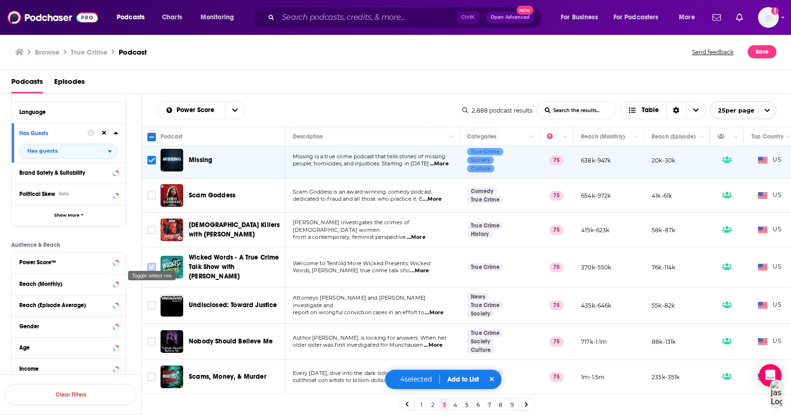
click at [149, 263] on input "Toggle select row" at bounding box center [151, 267] width 8 height 8
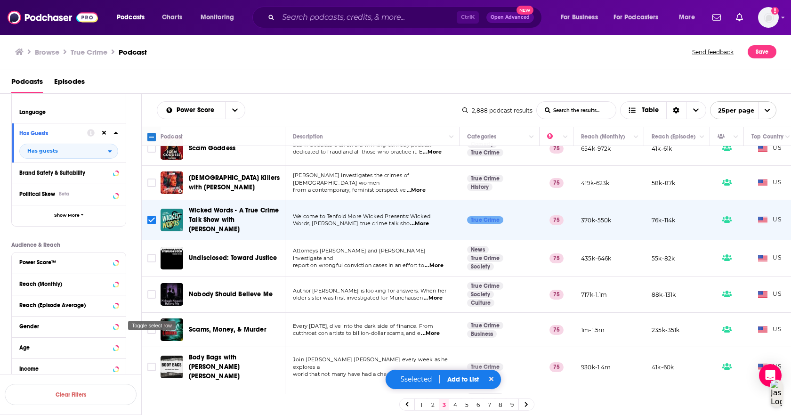
scroll to position [471, 0]
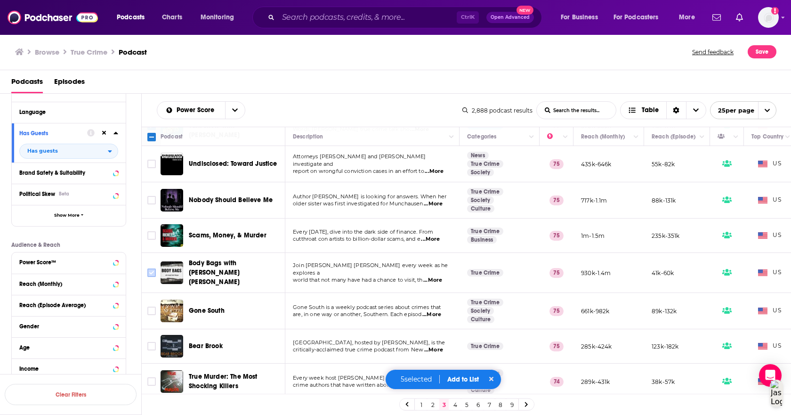
click at [152, 269] on input "Toggle select row" at bounding box center [151, 273] width 8 height 8
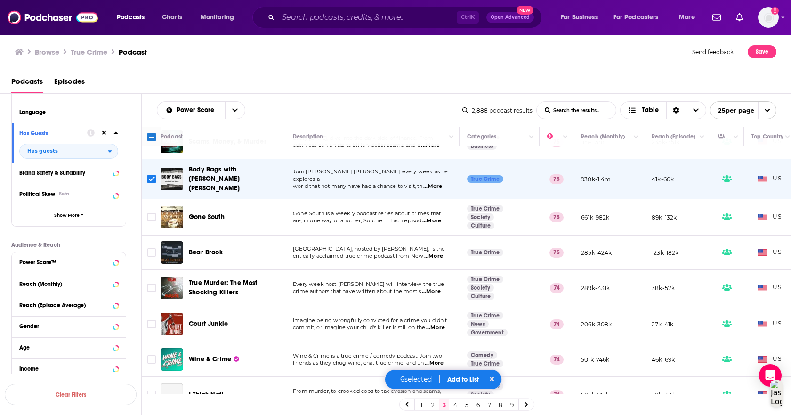
scroll to position [565, 0]
click at [432, 252] on span "...More" at bounding box center [433, 256] width 19 height 8
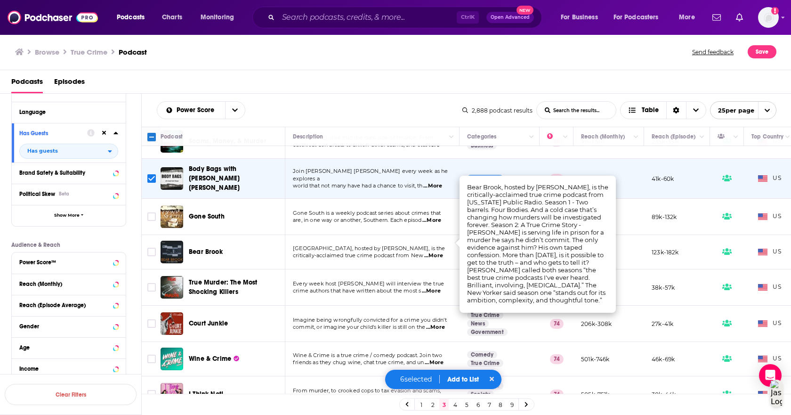
click at [439, 324] on span "...More" at bounding box center [435, 328] width 19 height 8
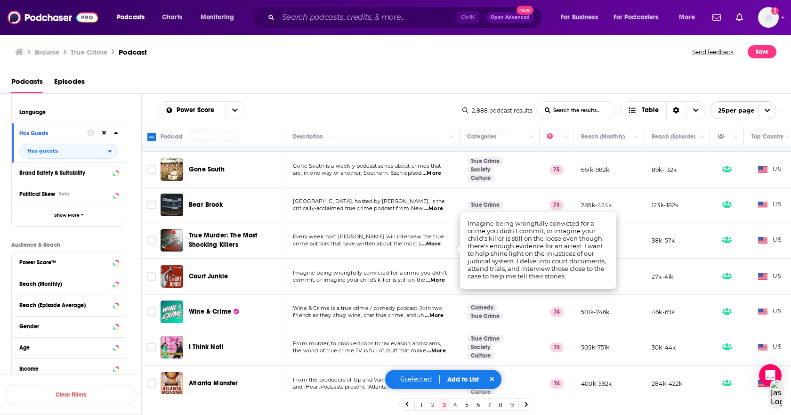
scroll to position [649, 0]
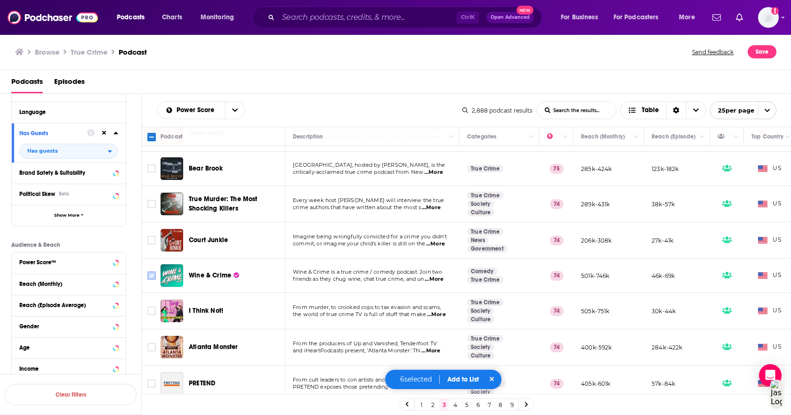
click at [148, 271] on input "Toggle select row" at bounding box center [151, 275] width 8 height 8
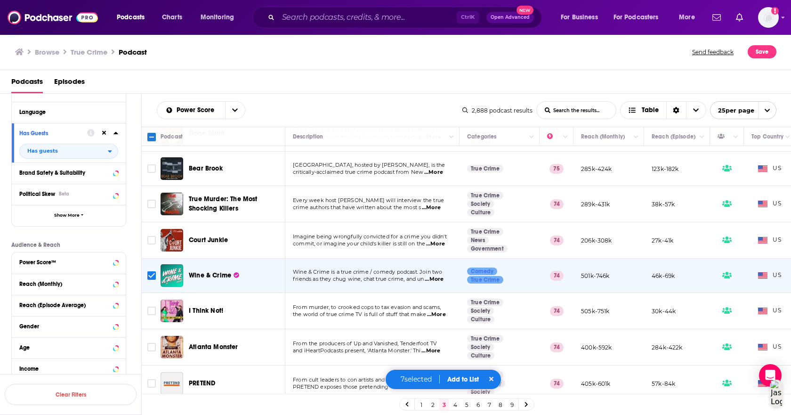
click at [442, 311] on span "...More" at bounding box center [436, 315] width 19 height 8
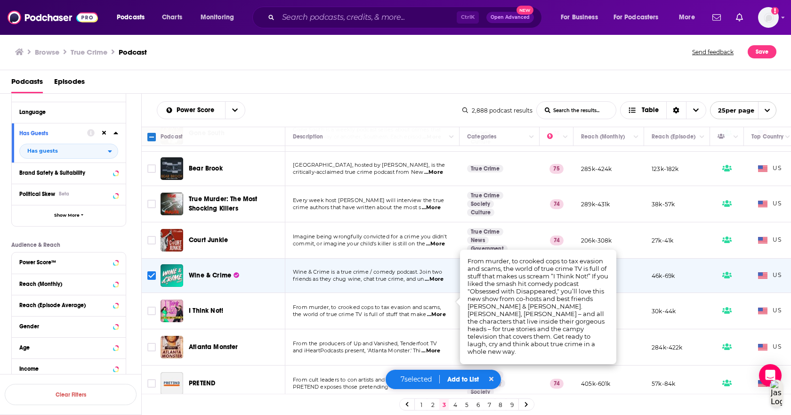
click at [459, 376] on button "Add to List" at bounding box center [463, 379] width 47 height 8
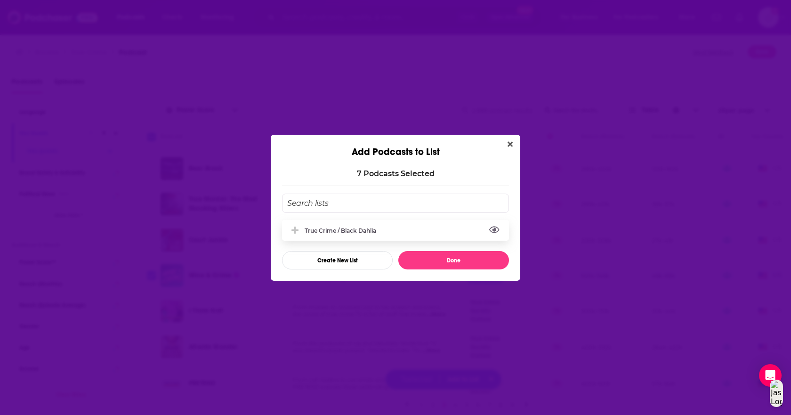
click at [380, 233] on button "View Link" at bounding box center [379, 232] width 6 height 1
click at [366, 232] on div "True Crime / Black Dahlia" at bounding box center [343, 230] width 77 height 7
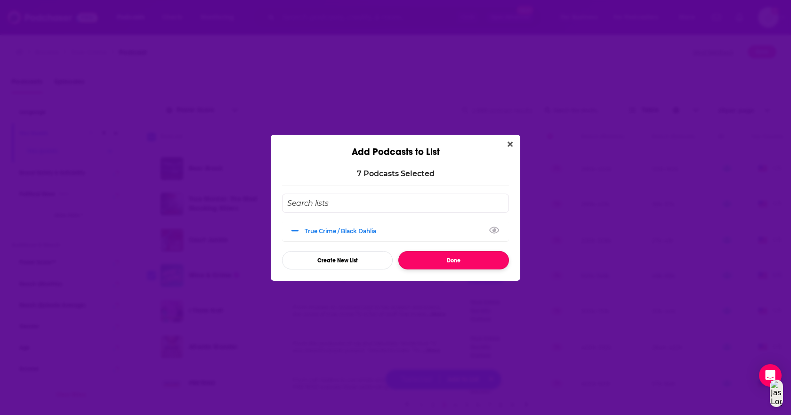
click at [462, 260] on button "Done" at bounding box center [454, 260] width 111 height 18
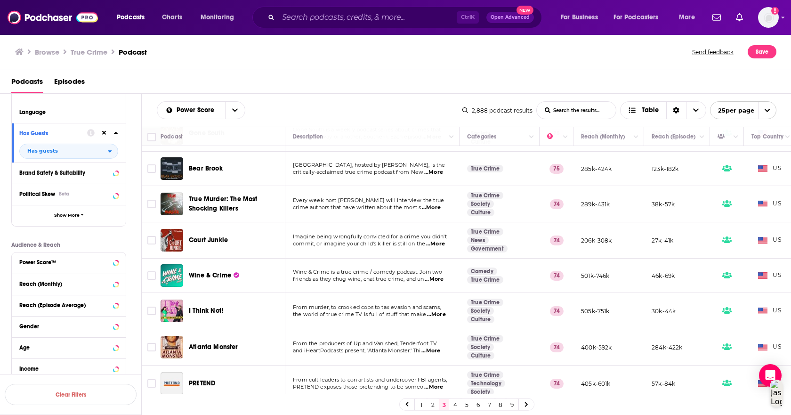
click at [455, 404] on link "4" at bounding box center [455, 404] width 9 height 11
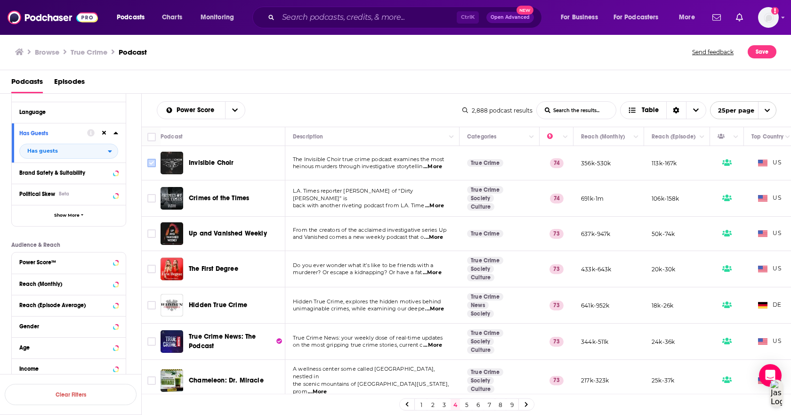
click at [148, 163] on input "Toggle select row" at bounding box center [151, 163] width 8 height 8
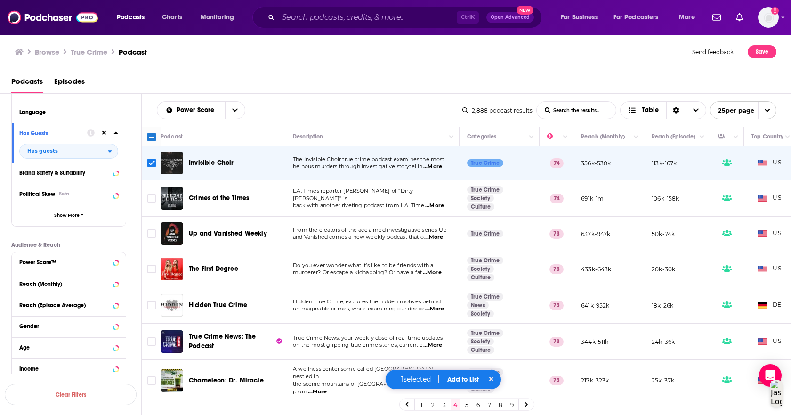
click at [440, 203] on span "...More" at bounding box center [434, 206] width 19 height 8
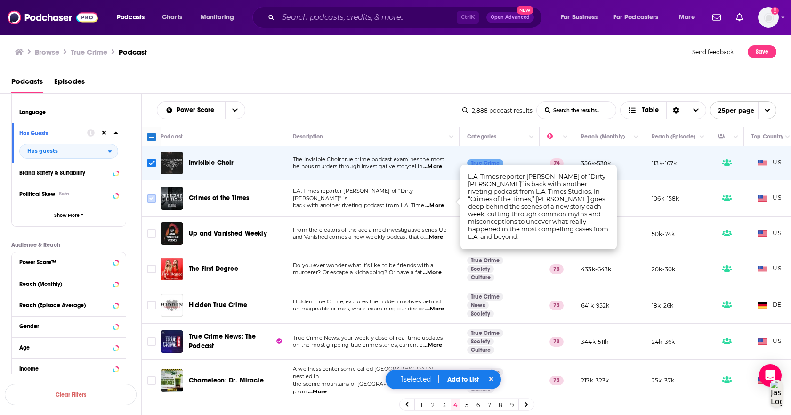
click at [150, 196] on input "Toggle select row" at bounding box center [151, 198] width 8 height 8
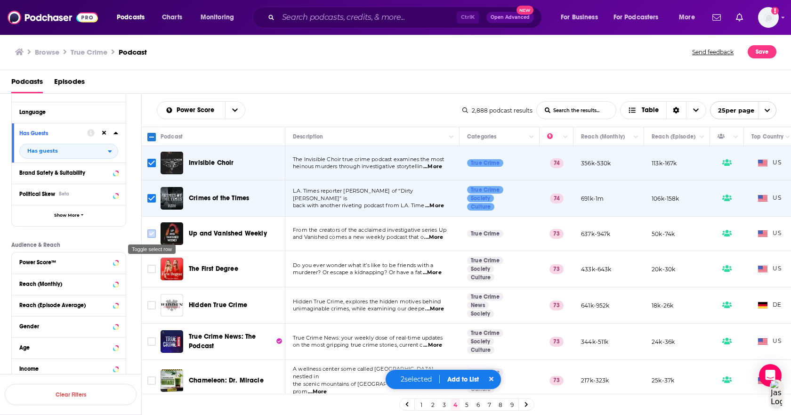
click at [149, 236] on input "Toggle select row" at bounding box center [151, 233] width 8 height 8
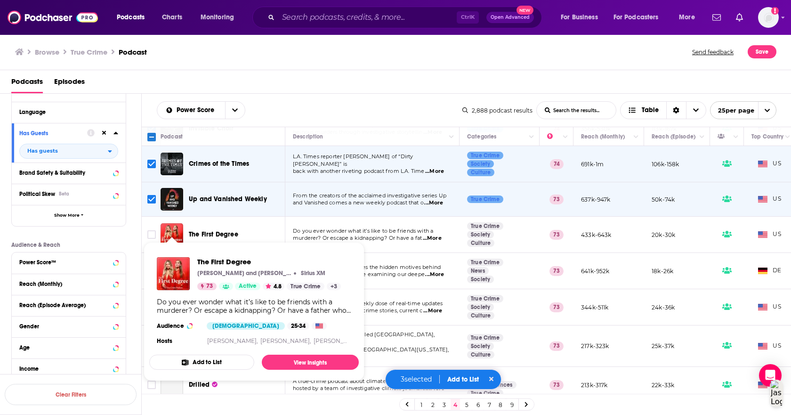
scroll to position [47, 0]
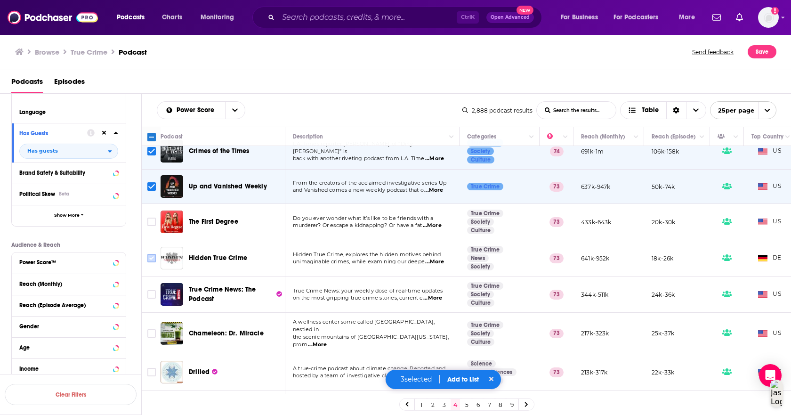
click at [152, 258] on input "Toggle select row" at bounding box center [151, 258] width 8 height 8
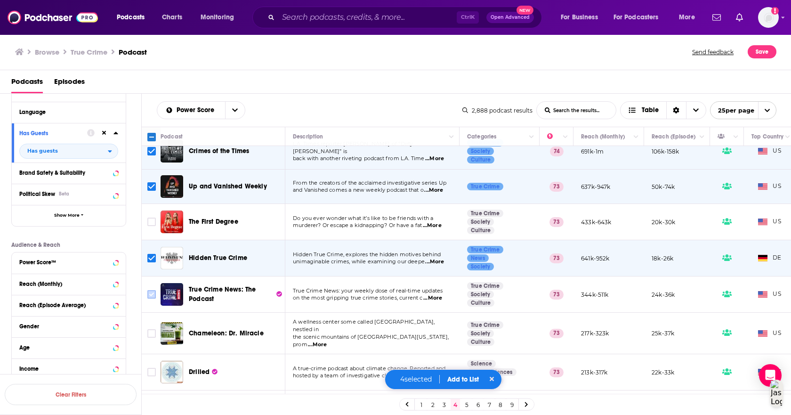
click at [152, 297] on input "Toggle select row" at bounding box center [151, 294] width 8 height 8
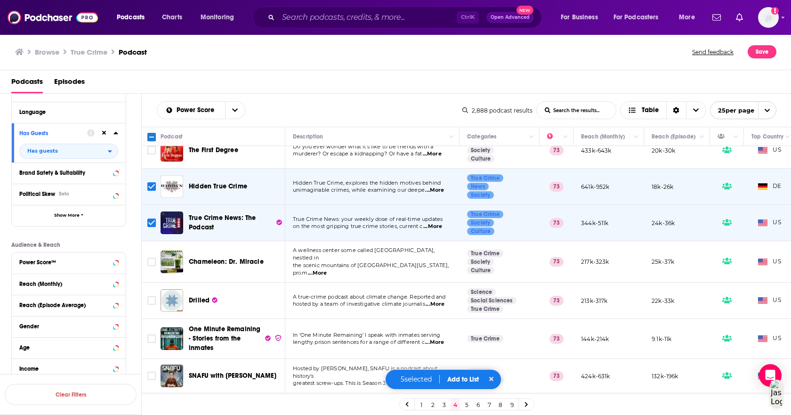
scroll to position [141, 0]
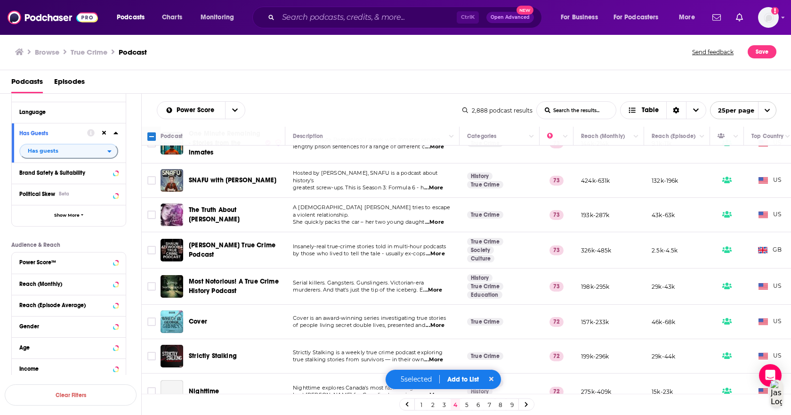
scroll to position [330, 0]
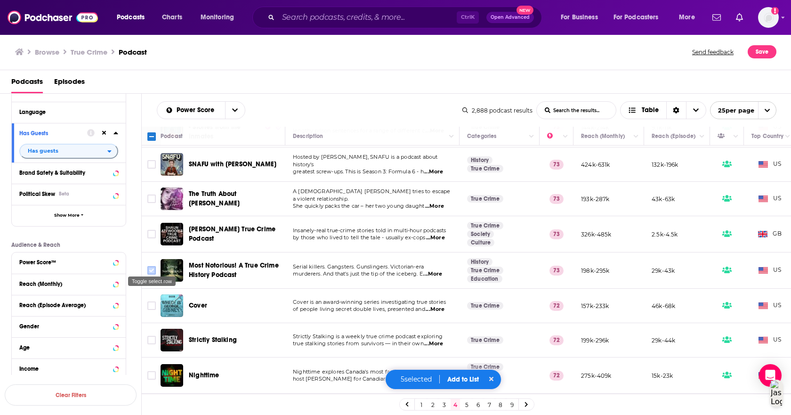
click at [152, 267] on input "Toggle select row" at bounding box center [151, 270] width 8 height 8
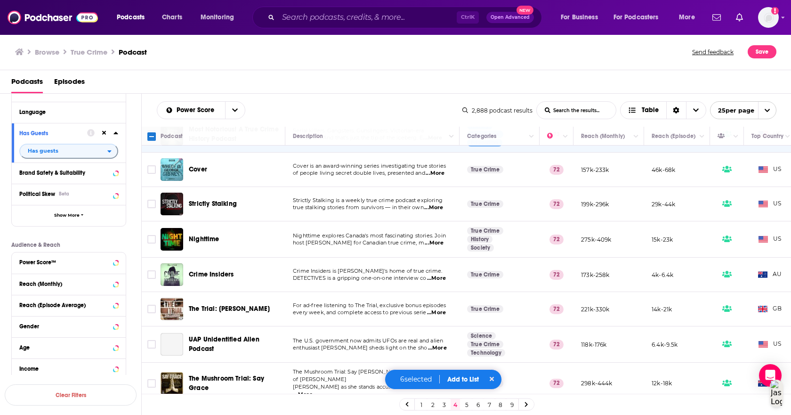
scroll to position [471, 0]
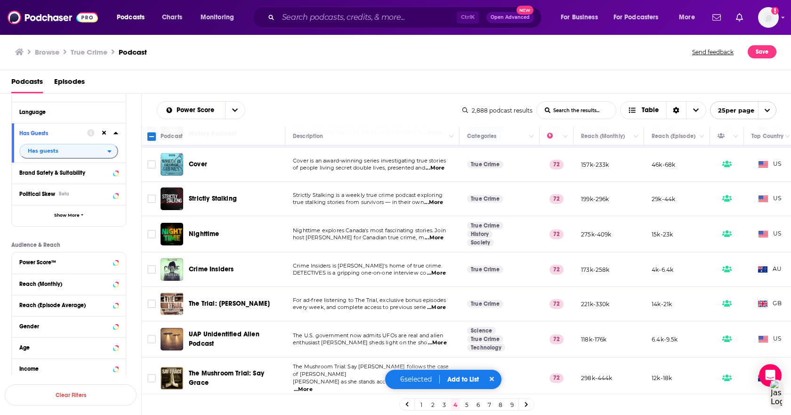
click at [439, 269] on span "...More" at bounding box center [436, 273] width 19 height 8
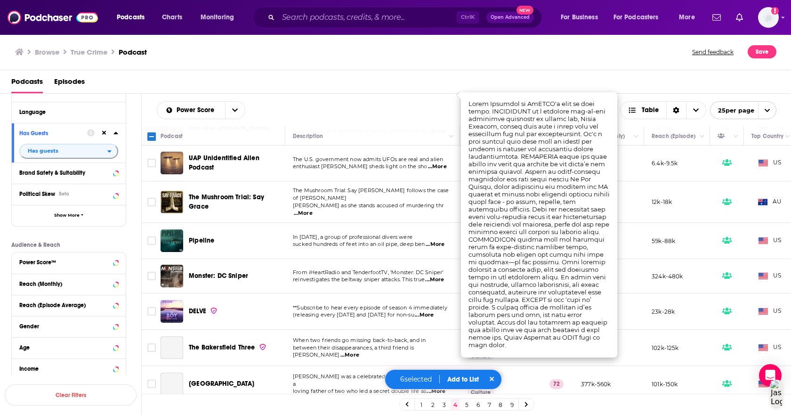
scroll to position [649, 0]
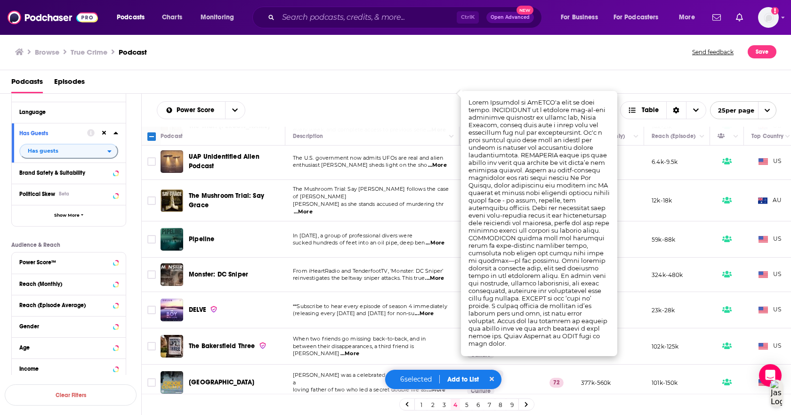
click at [467, 376] on button "Add to List" at bounding box center [463, 379] width 47 height 8
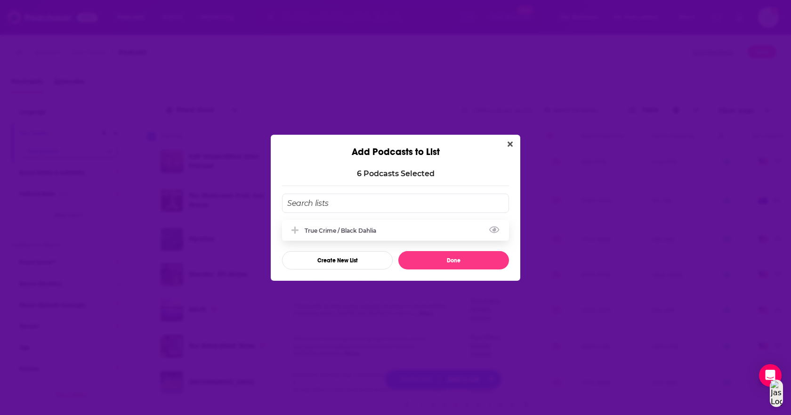
click at [352, 233] on div "True Crime / Black Dahlia" at bounding box center [343, 230] width 77 height 7
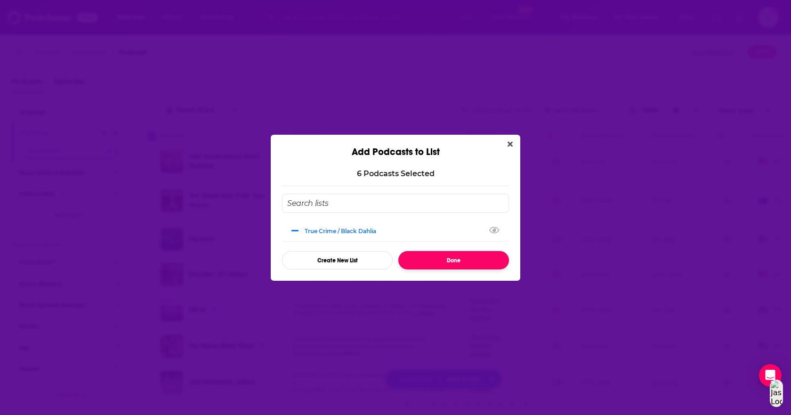
click at [465, 260] on button "Done" at bounding box center [454, 260] width 111 height 18
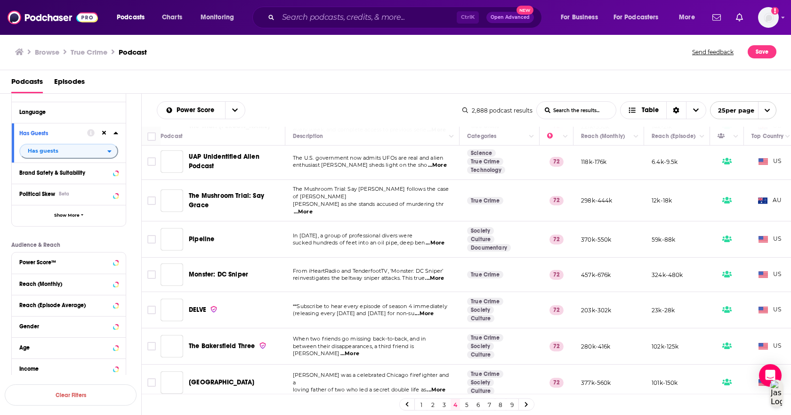
click at [464, 405] on link "5" at bounding box center [466, 404] width 9 height 11
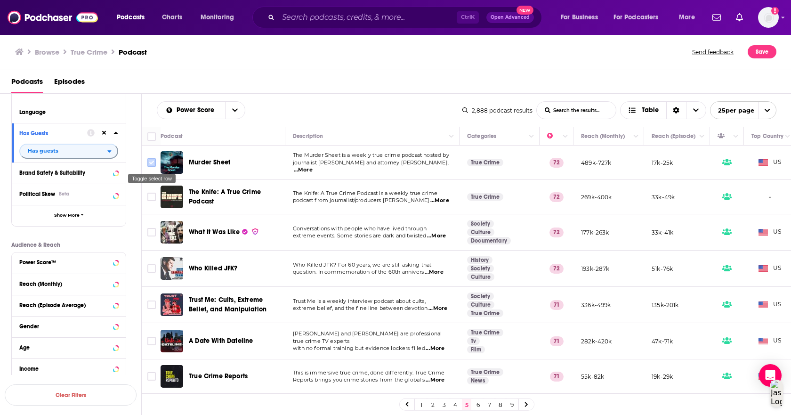
click at [147, 164] on input "Toggle select row" at bounding box center [151, 162] width 8 height 8
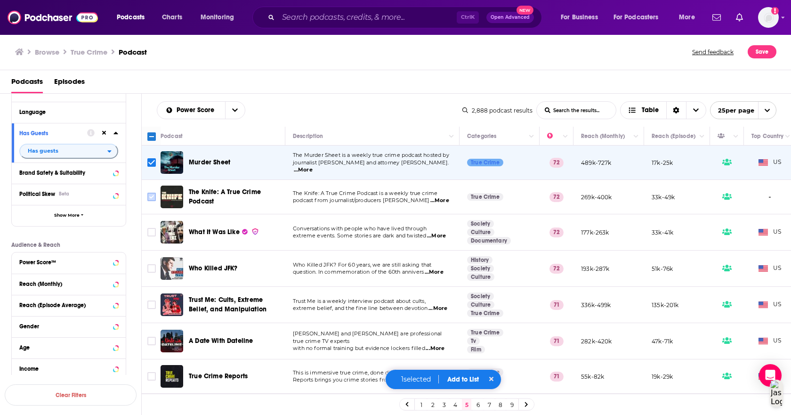
click at [152, 197] on input "Toggle select row" at bounding box center [151, 197] width 8 height 8
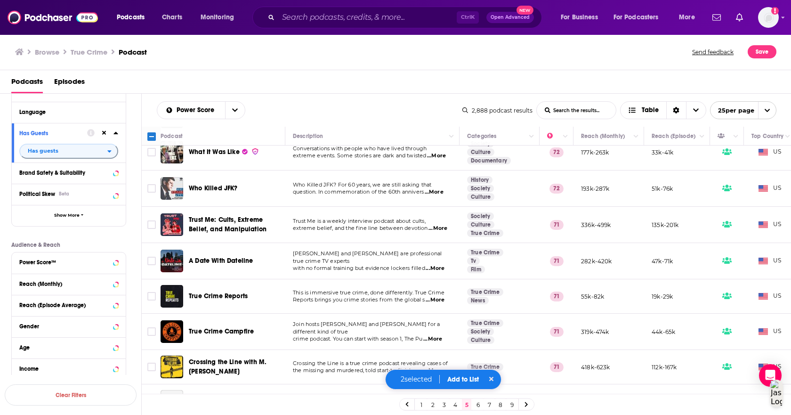
scroll to position [94, 0]
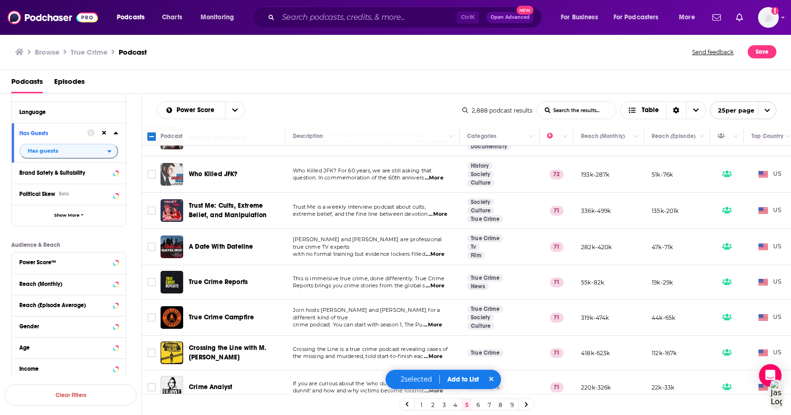
click at [434, 322] on span "...More" at bounding box center [432, 325] width 19 height 8
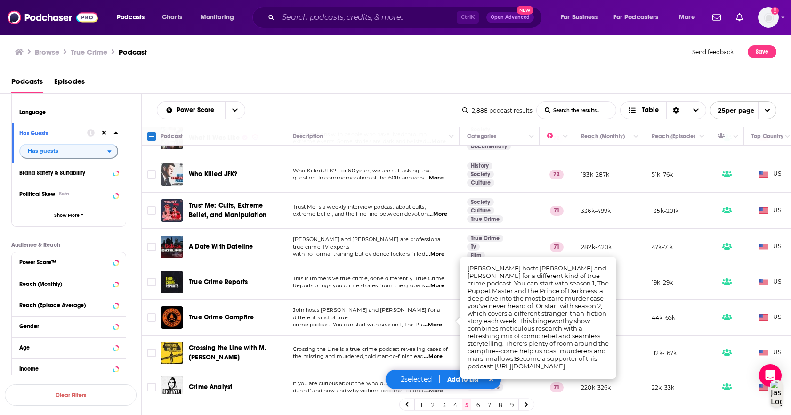
click at [435, 322] on span "...More" at bounding box center [432, 325] width 19 height 8
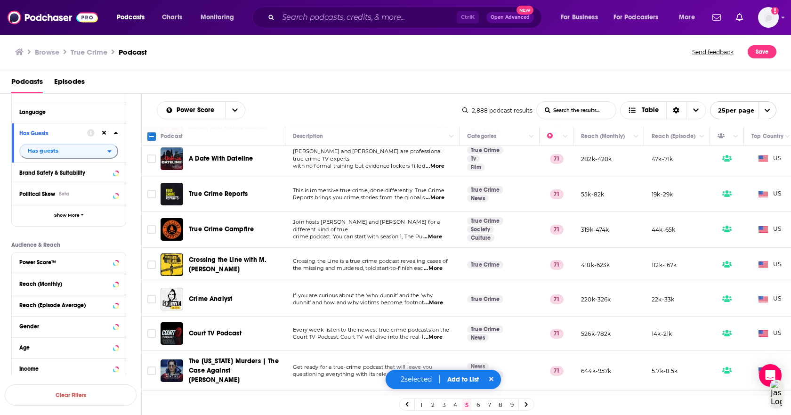
scroll to position [188, 0]
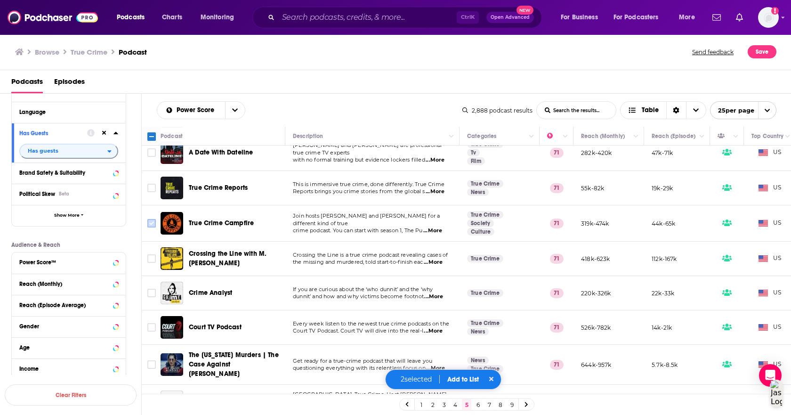
click at [153, 224] on input "Toggle select row" at bounding box center [151, 223] width 8 height 8
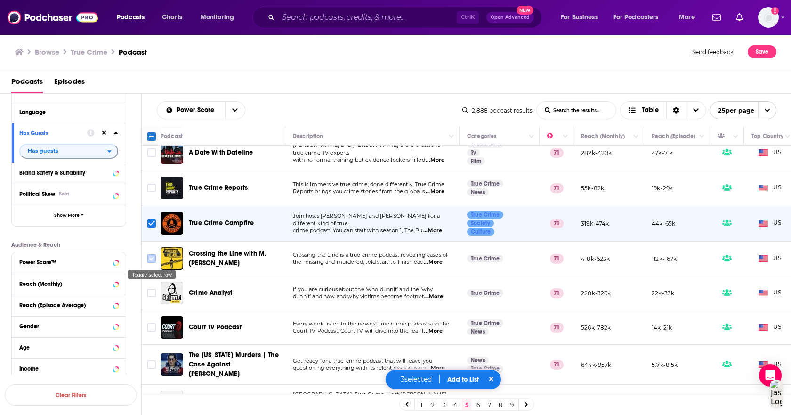
click at [155, 257] on input "Toggle select row" at bounding box center [151, 258] width 8 height 8
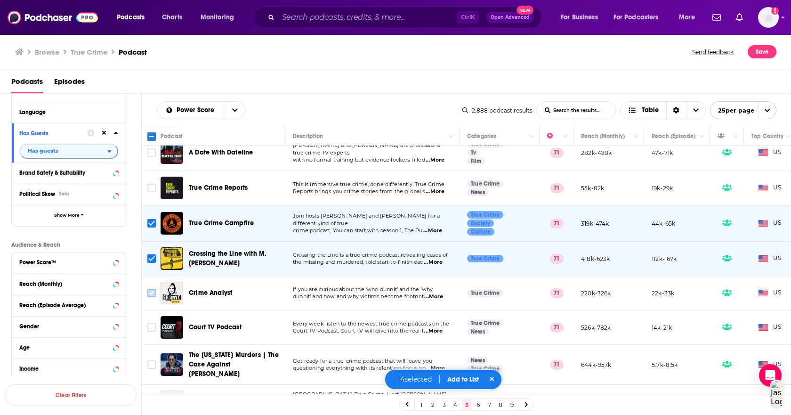
click at [149, 293] on input "Toggle select row" at bounding box center [151, 293] width 8 height 8
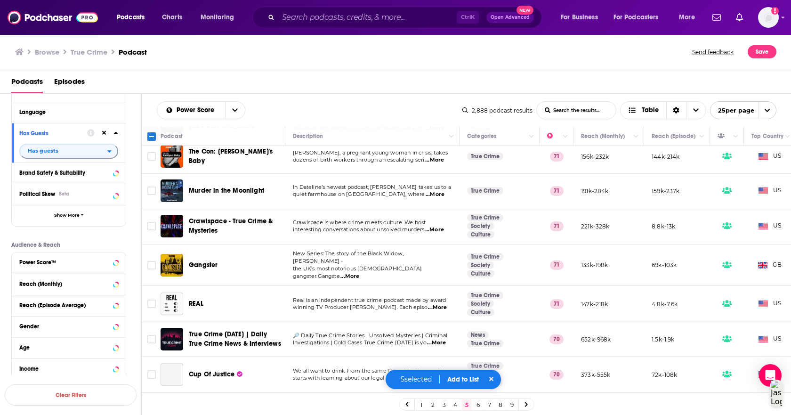
scroll to position [518, 0]
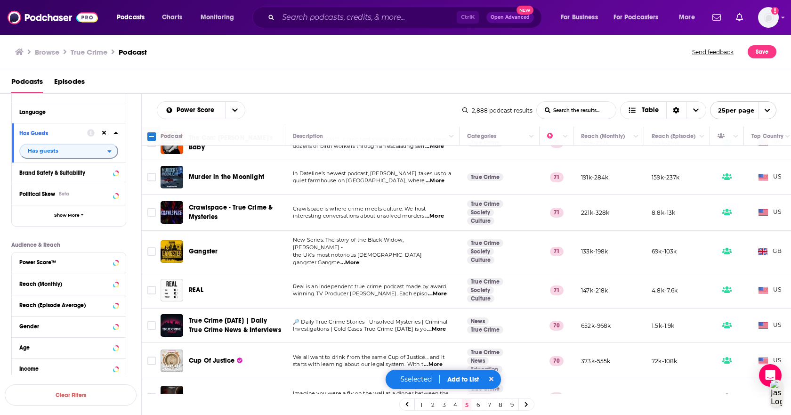
click at [439, 290] on span "...More" at bounding box center [437, 294] width 19 height 8
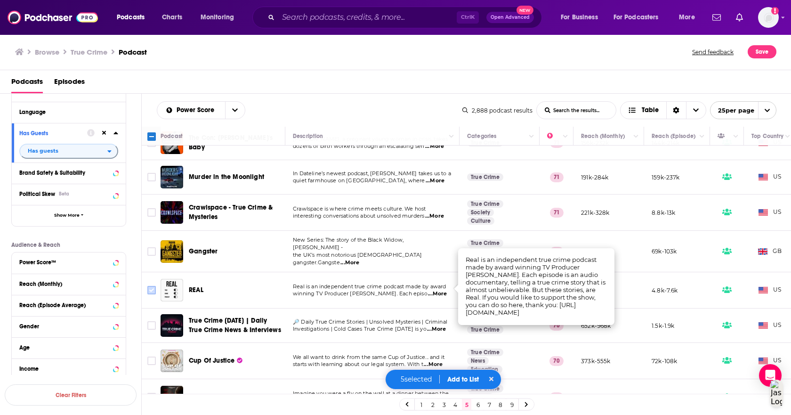
click at [153, 286] on input "Toggle select row" at bounding box center [151, 290] width 8 height 8
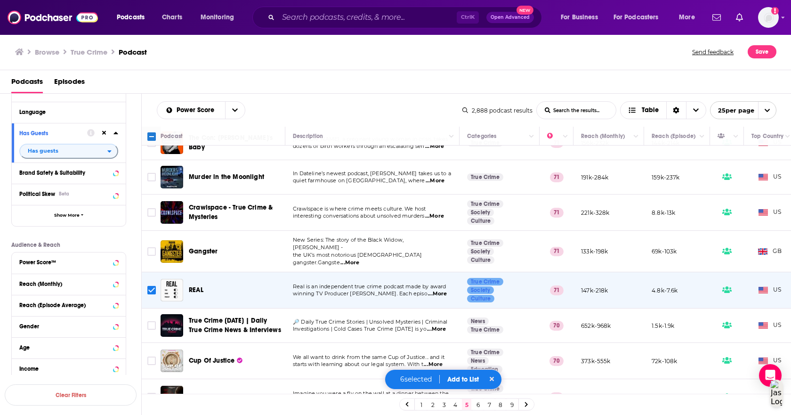
scroll to position [565, 0]
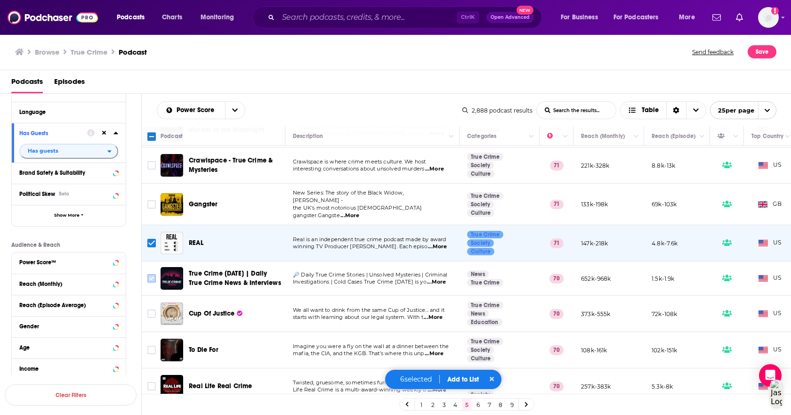
click at [151, 274] on input "Toggle select row" at bounding box center [151, 278] width 8 height 8
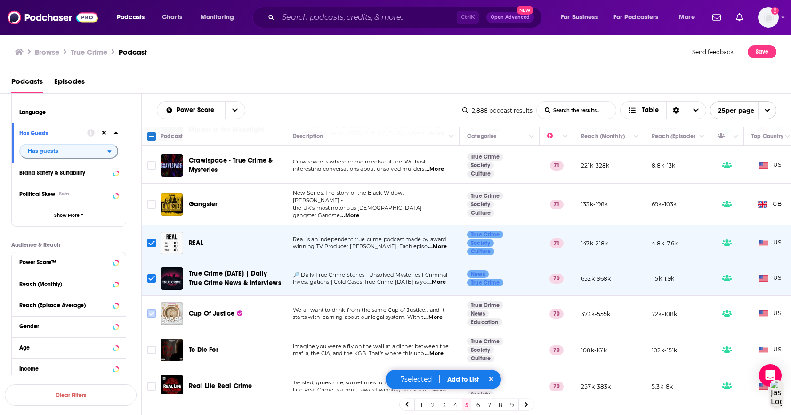
click at [155, 314] on icon "Toggle select row" at bounding box center [151, 313] width 11 height 11
click at [152, 309] on input "Toggle select row" at bounding box center [151, 313] width 8 height 8
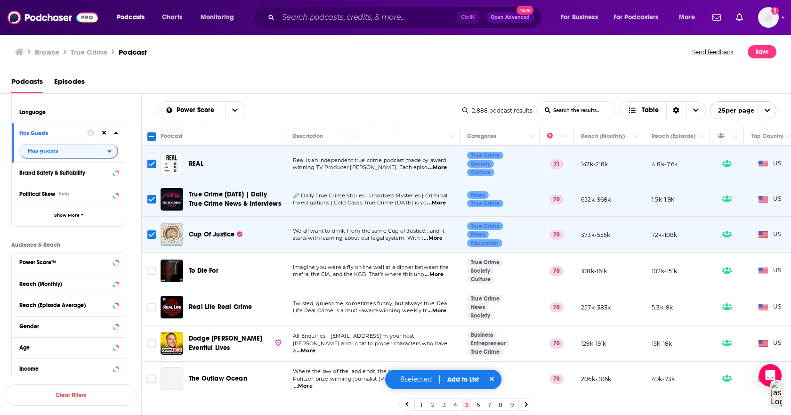
scroll to position [647, 0]
click at [154, 303] on input "Toggle select row" at bounding box center [151, 307] width 8 height 8
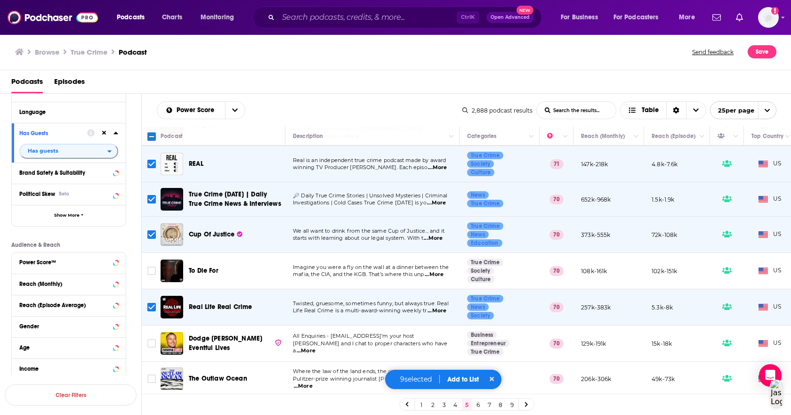
click at [472, 378] on button "Add to List" at bounding box center [463, 379] width 47 height 8
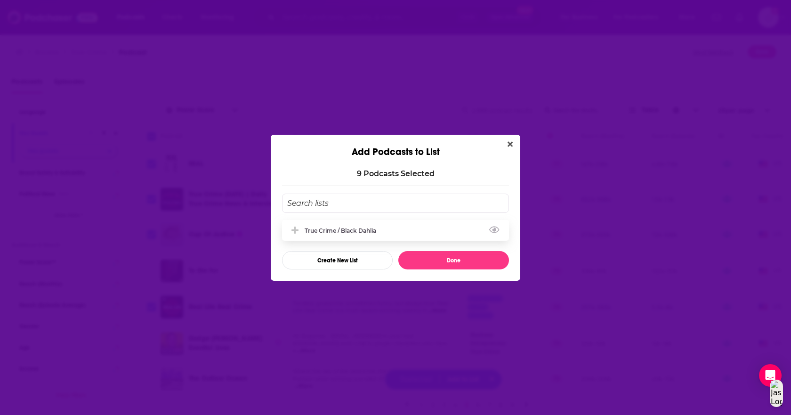
click at [390, 229] on div "True Crime / Black Dahlia" at bounding box center [395, 230] width 227 height 21
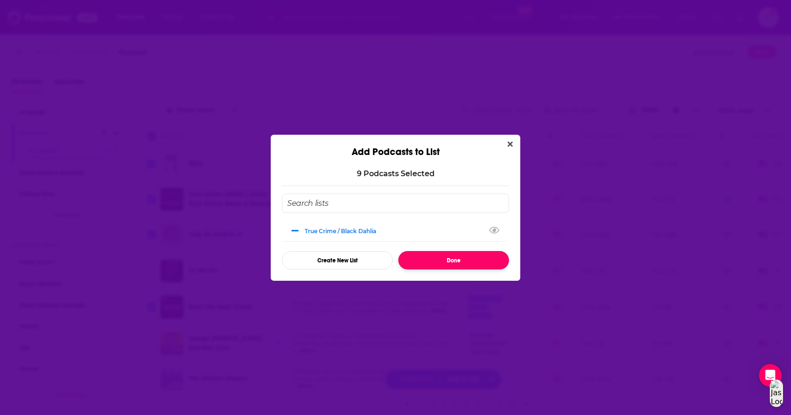
click at [447, 257] on button "Done" at bounding box center [454, 260] width 111 height 18
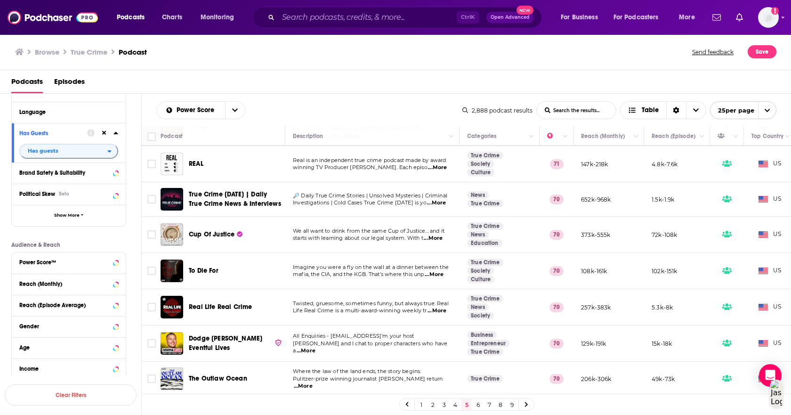
click at [313, 383] on span "...More" at bounding box center [303, 387] width 19 height 8
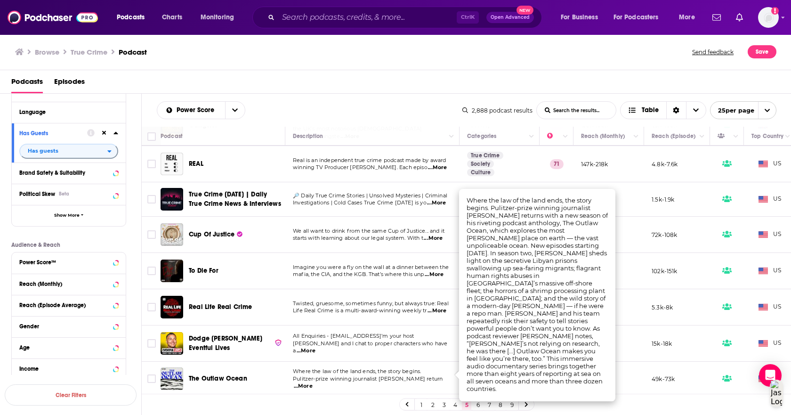
click at [334, 73] on div "Podcasts Episodes" at bounding box center [396, 82] width 792 height 24
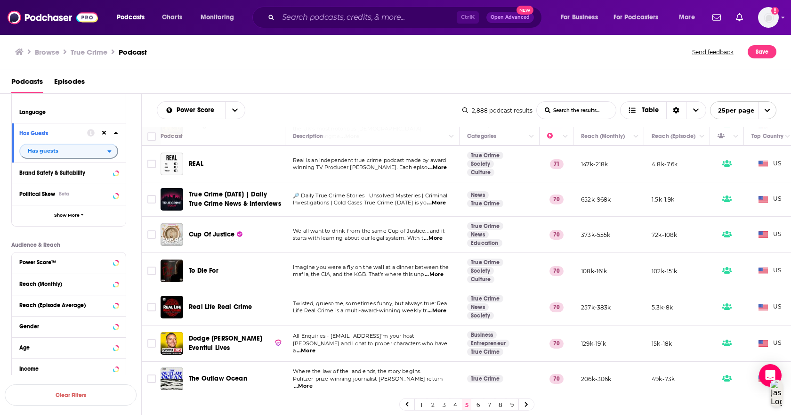
click at [477, 401] on link "6" at bounding box center [477, 404] width 9 height 11
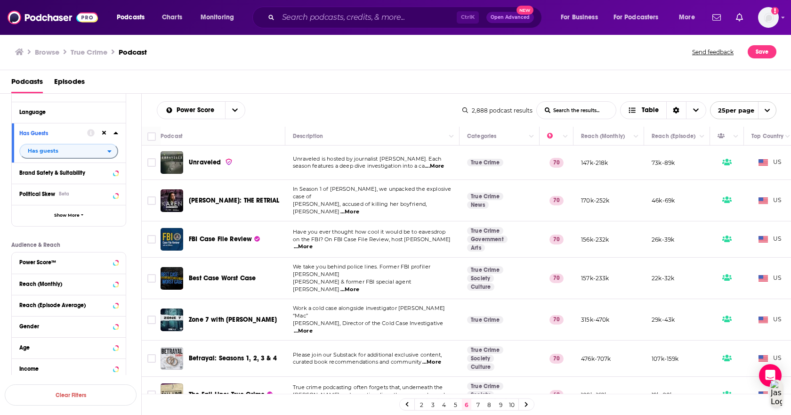
click at [436, 166] on span "...More" at bounding box center [434, 167] width 19 height 8
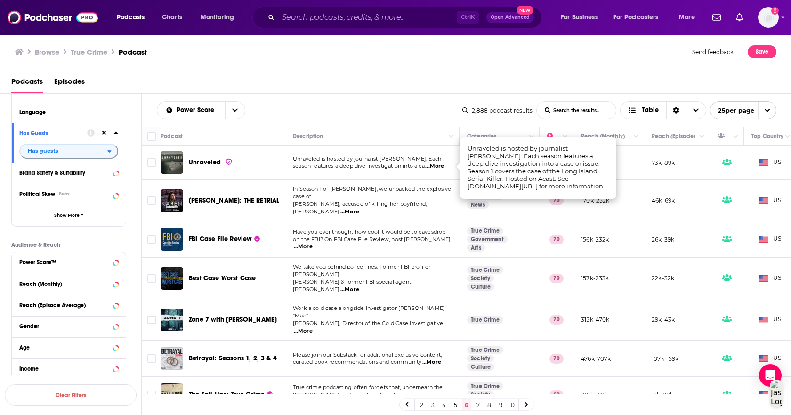
click at [436, 166] on span "...More" at bounding box center [434, 167] width 19 height 8
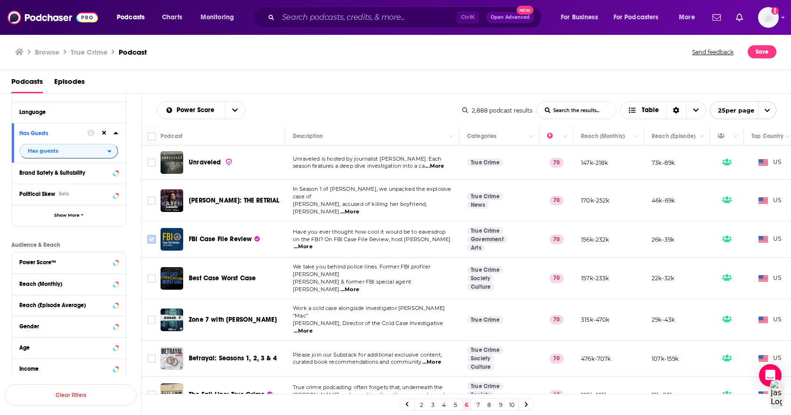
click at [150, 235] on input "Toggle select row" at bounding box center [151, 239] width 8 height 8
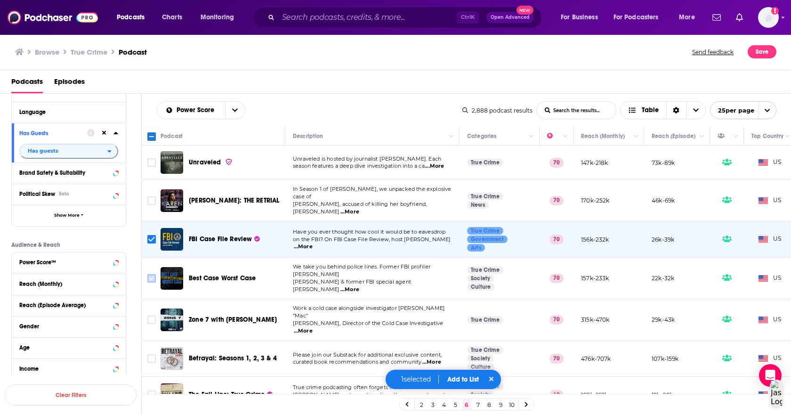
click at [150, 274] on input "Toggle select row" at bounding box center [151, 278] width 8 height 8
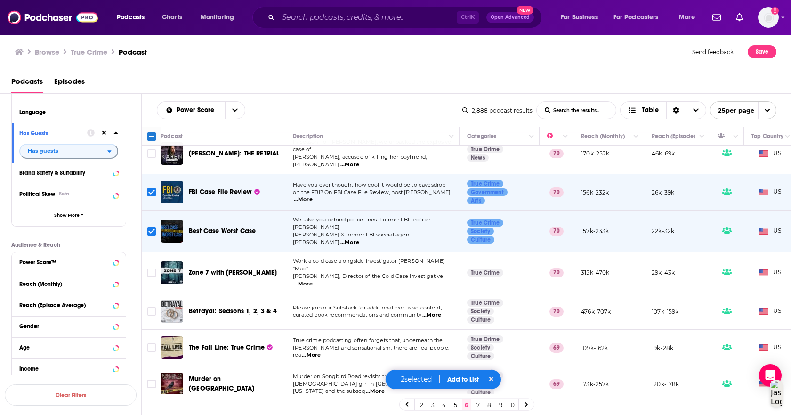
scroll to position [94, 0]
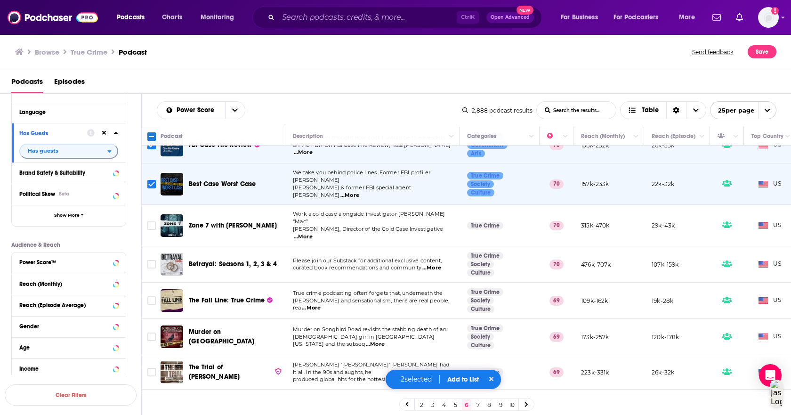
click at [321, 304] on span "...More" at bounding box center [311, 308] width 19 height 8
click at [147, 295] on icon "Toggle select row" at bounding box center [151, 300] width 11 height 11
click at [149, 296] on input "Toggle select row" at bounding box center [151, 300] width 8 height 8
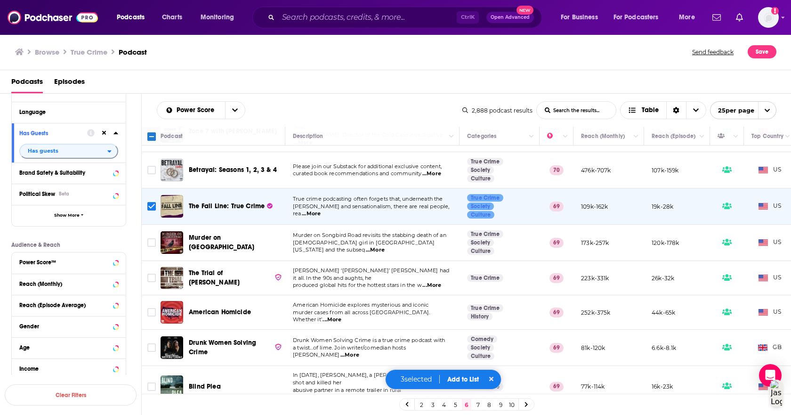
scroll to position [236, 0]
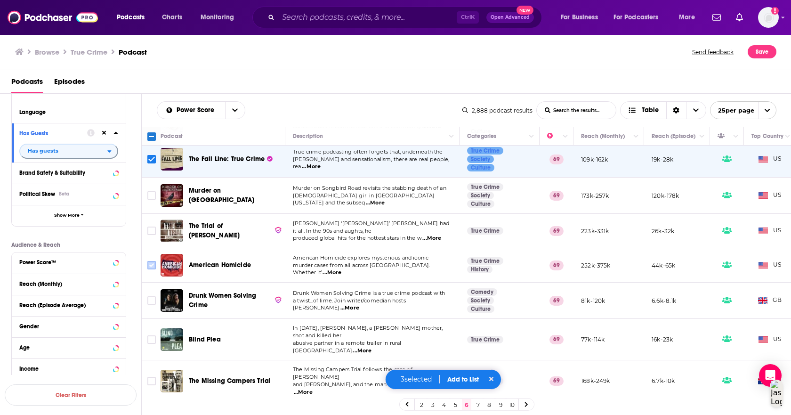
click at [154, 261] on input "Toggle select row" at bounding box center [151, 265] width 8 height 8
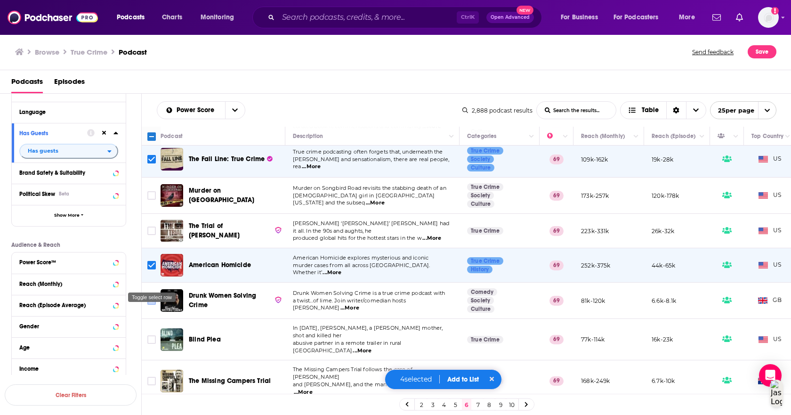
click at [155, 296] on input "Toggle select row" at bounding box center [151, 300] width 8 height 8
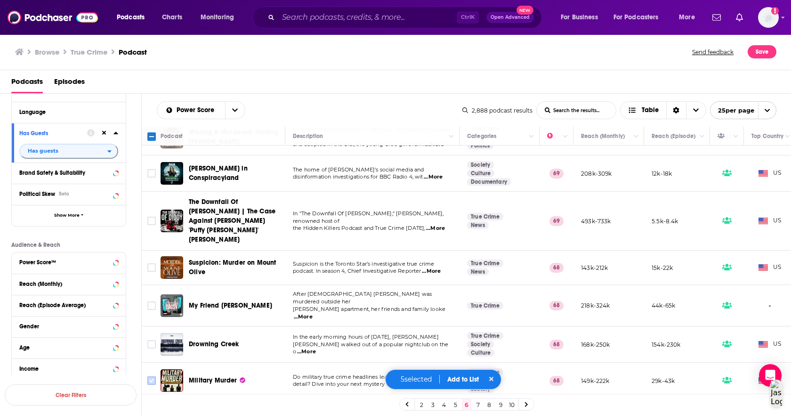
scroll to position [565, 0]
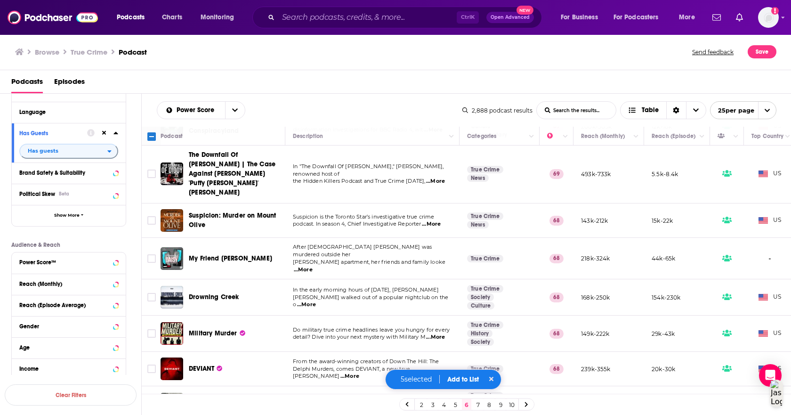
click at [359, 373] on span "...More" at bounding box center [350, 377] width 19 height 8
click at [150, 365] on input "Toggle select row" at bounding box center [151, 369] width 8 height 8
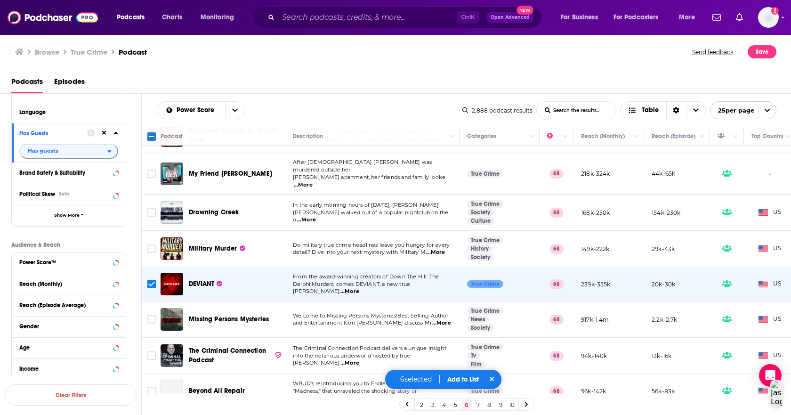
scroll to position [651, 0]
click at [152, 315] on input "Toggle select row" at bounding box center [151, 319] width 8 height 8
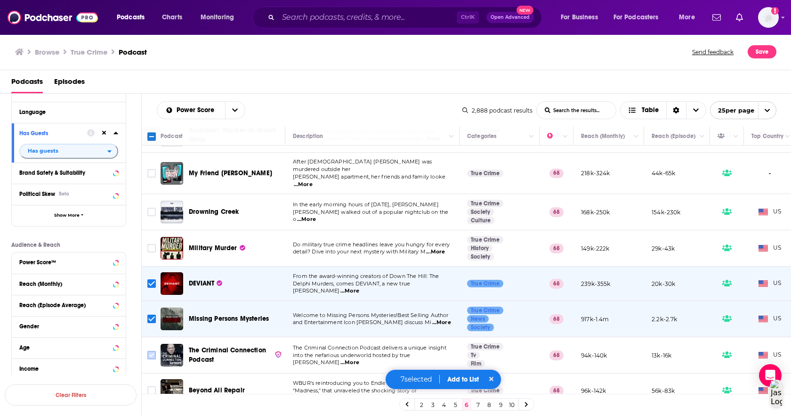
click at [154, 351] on input "Toggle select row" at bounding box center [151, 355] width 8 height 8
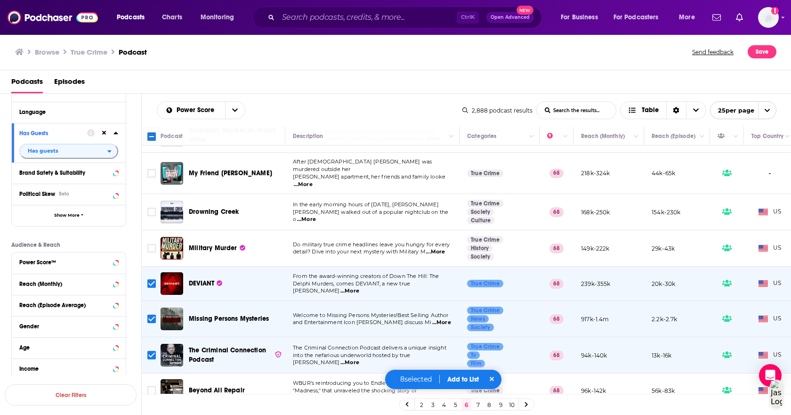
click at [467, 375] on button "Add to List" at bounding box center [463, 379] width 47 height 8
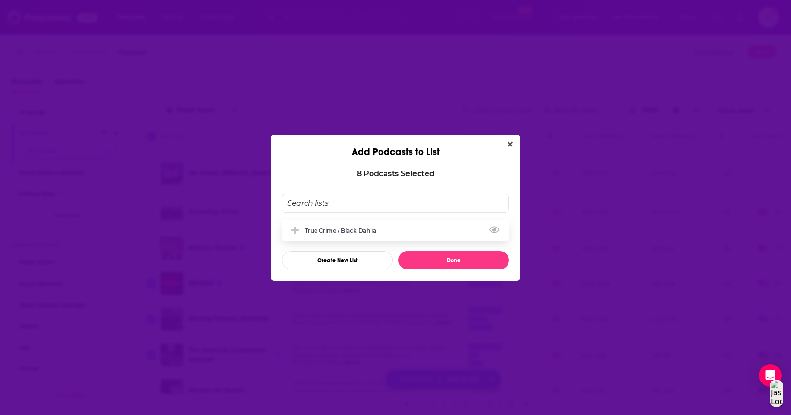
click at [363, 227] on div "True Crime / Black Dahlia" at bounding box center [343, 230] width 77 height 7
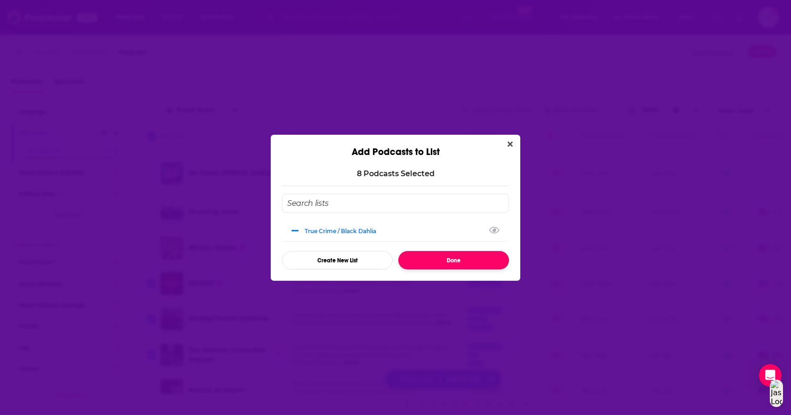
click at [453, 261] on button "Done" at bounding box center [454, 260] width 111 height 18
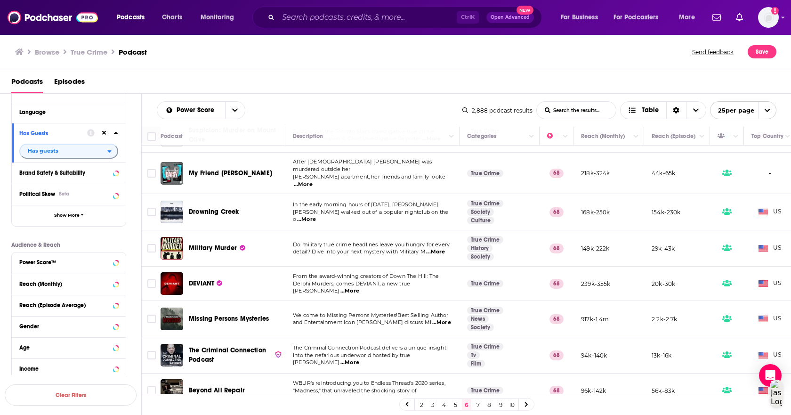
click at [480, 403] on link "7" at bounding box center [477, 404] width 9 height 11
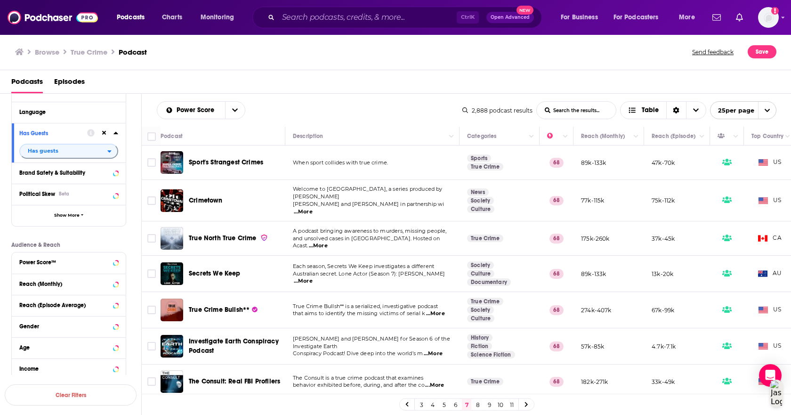
click at [313, 208] on span "...More" at bounding box center [303, 212] width 19 height 8
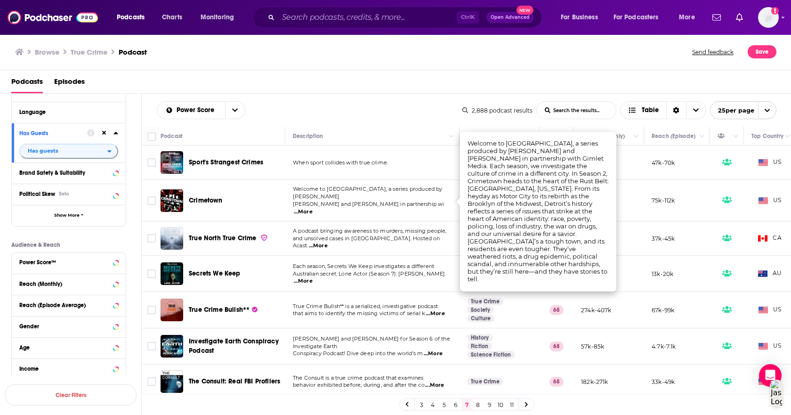
click at [313, 208] on span "...More" at bounding box center [303, 212] width 19 height 8
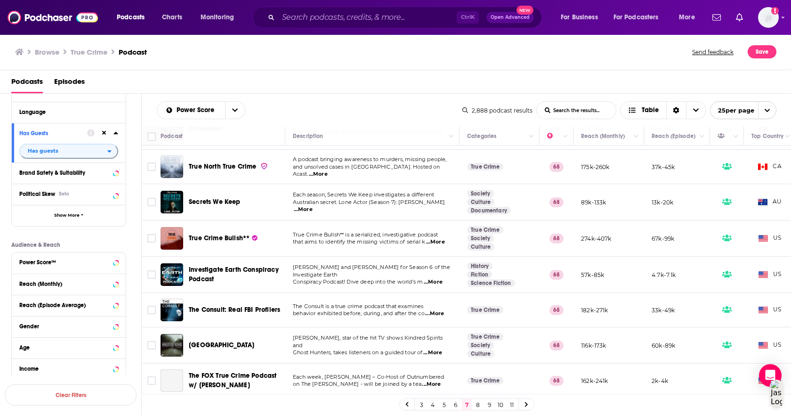
scroll to position [94, 0]
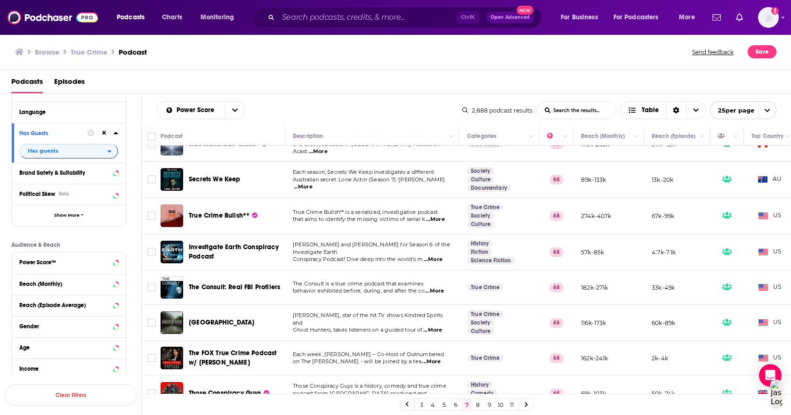
click at [437, 216] on span "...More" at bounding box center [435, 220] width 19 height 8
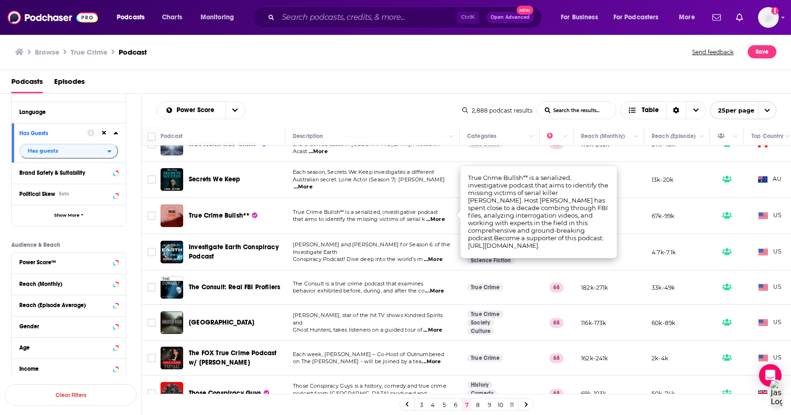
click at [437, 216] on span "...More" at bounding box center [435, 220] width 19 height 8
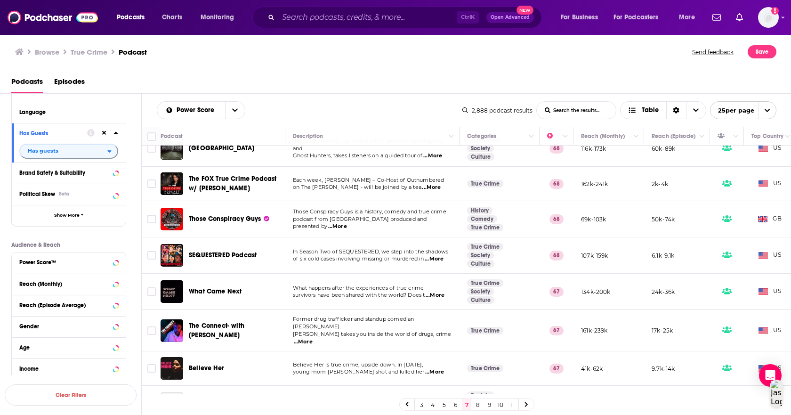
scroll to position [283, 0]
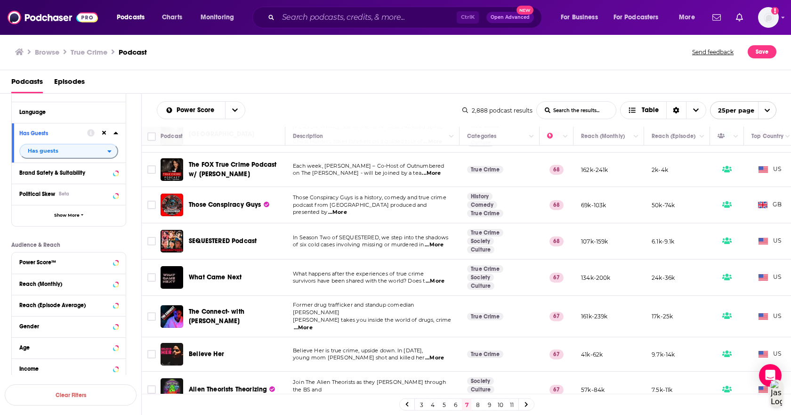
click at [436, 241] on span "...More" at bounding box center [434, 245] width 19 height 8
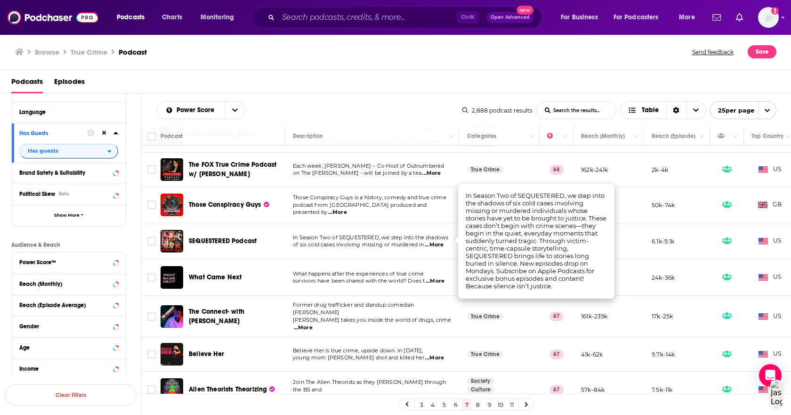
click at [436, 241] on span "...More" at bounding box center [434, 245] width 19 height 8
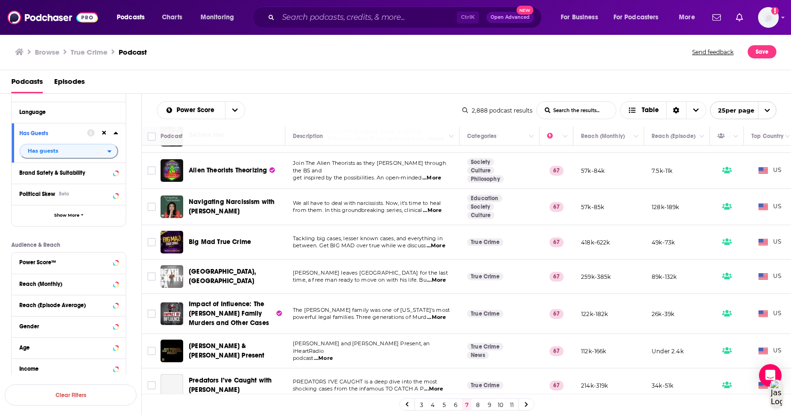
scroll to position [518, 0]
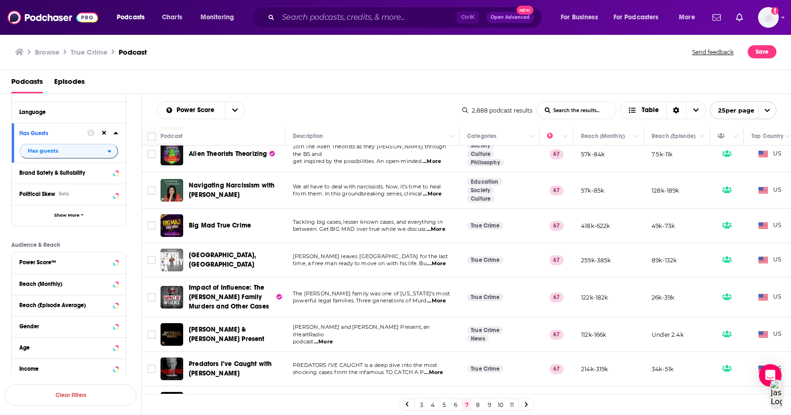
click at [322, 338] on span "...More" at bounding box center [323, 342] width 19 height 8
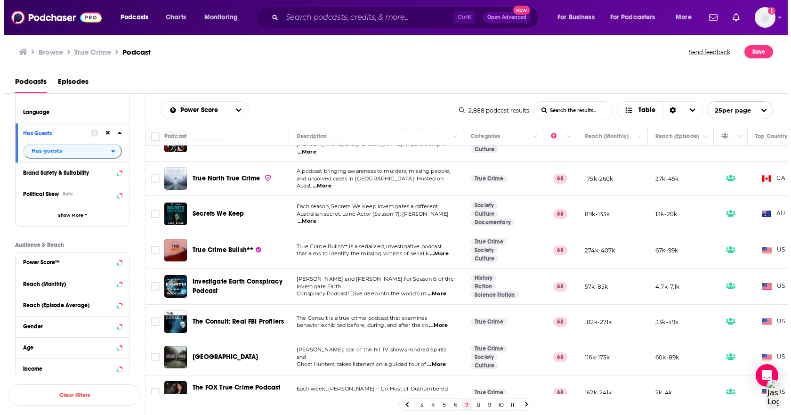
scroll to position [0, 0]
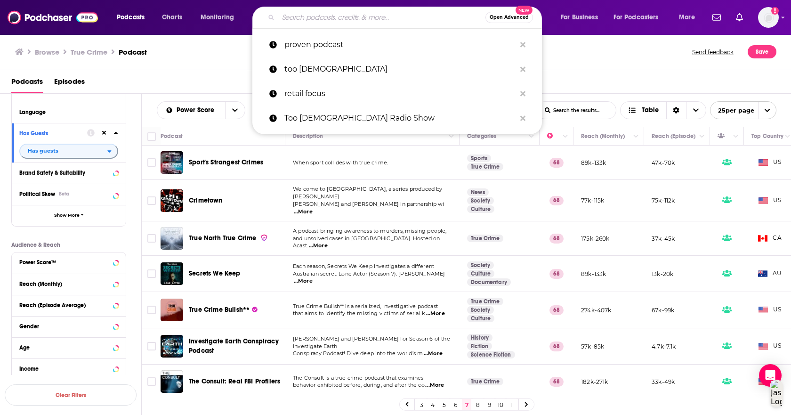
click at [309, 17] on input "Search podcasts, credits, & more..." at bounding box center [381, 17] width 207 height 15
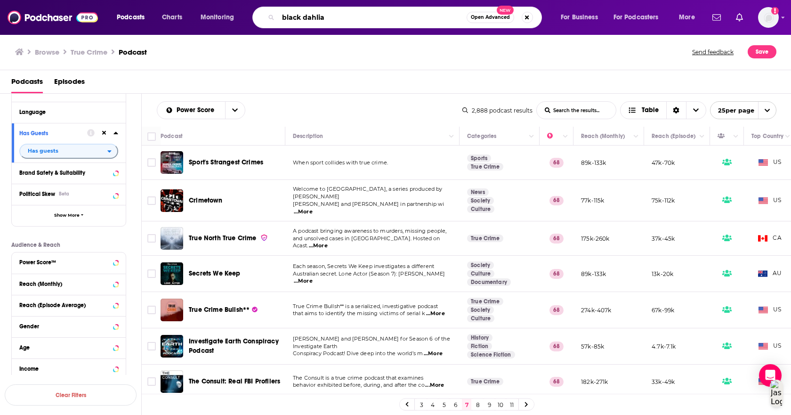
type input "black dahlia"
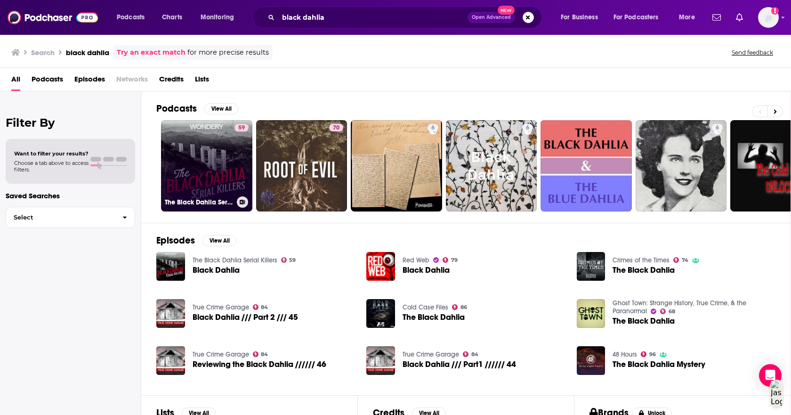
click at [214, 162] on link "59 The Black Dahlia Serial Killers" at bounding box center [206, 165] width 91 height 91
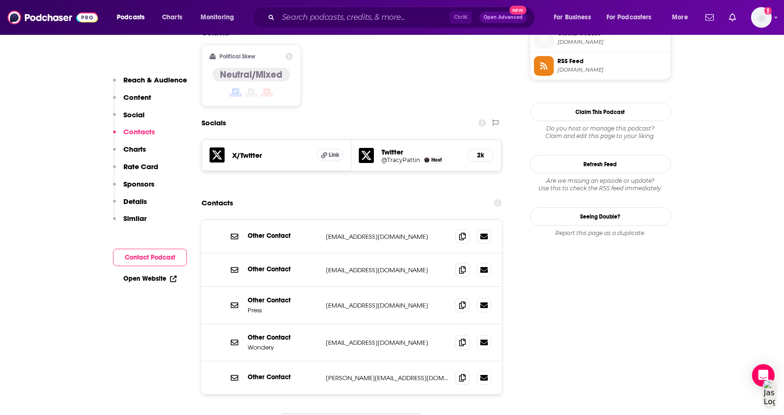
scroll to position [942, 0]
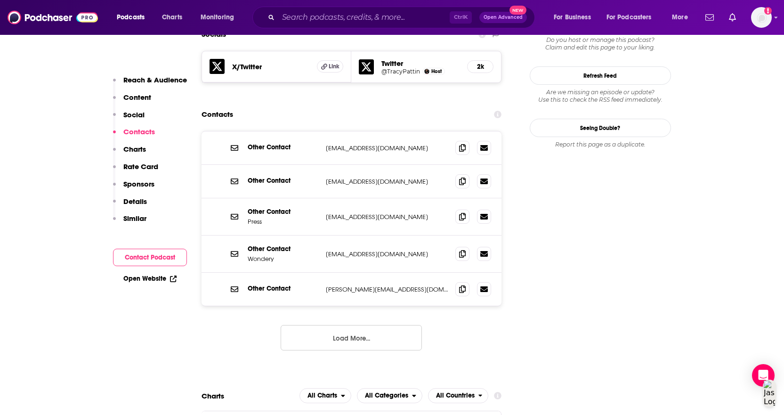
click at [386, 325] on button "Load More..." at bounding box center [351, 337] width 141 height 25
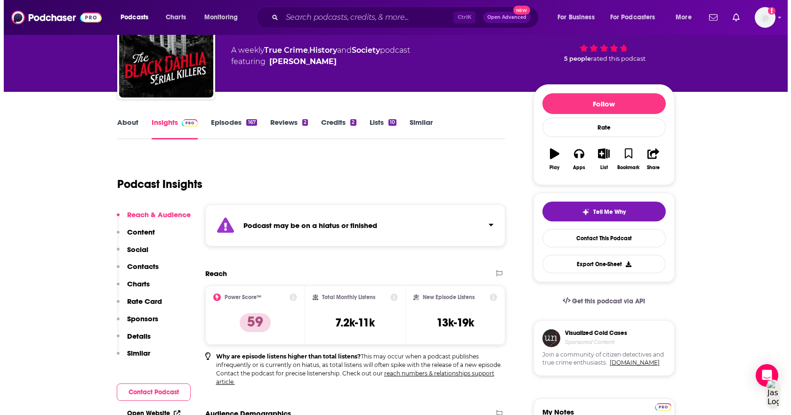
scroll to position [0, 0]
